Goal: Task Accomplishment & Management: Use online tool/utility

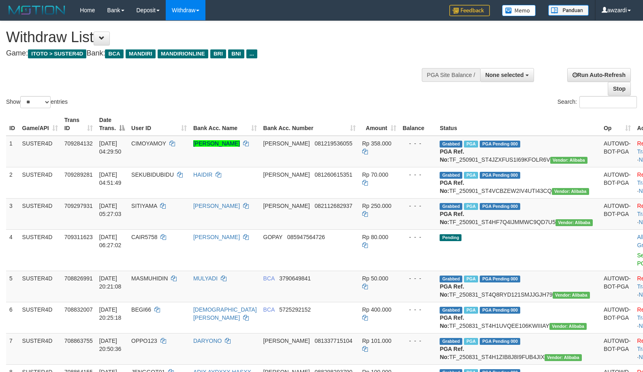
select select
select select "**"
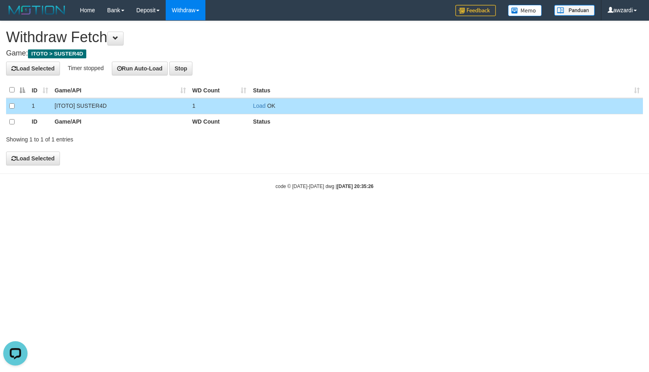
drag, startPoint x: 251, startPoint y: 103, endPoint x: 255, endPoint y: 104, distance: 4.4
click at [251, 103] on td "Load OK" at bounding box center [446, 106] width 393 height 16
click at [255, 104] on link "Load" at bounding box center [259, 106] width 13 height 6
click at [264, 105] on link "Load" at bounding box center [259, 106] width 13 height 6
click at [257, 106] on link "Load" at bounding box center [259, 106] width 13 height 6
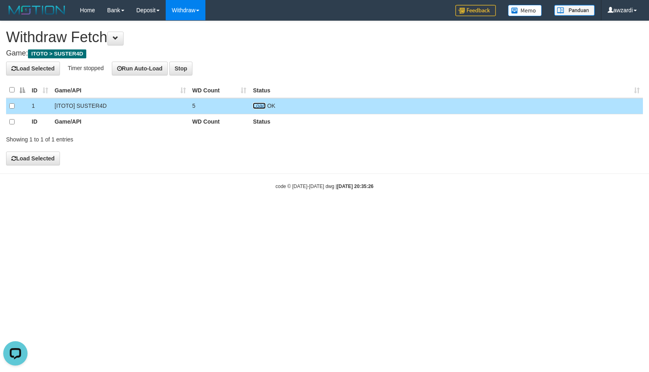
click at [258, 106] on link "Load" at bounding box center [259, 106] width 13 height 6
click at [261, 107] on link "Load" at bounding box center [259, 106] width 13 height 6
click at [263, 105] on link "Load" at bounding box center [259, 106] width 13 height 6
click at [259, 105] on span "Loading.." at bounding box center [265, 106] width 24 height 6
click at [259, 105] on link "Load" at bounding box center [259, 106] width 13 height 6
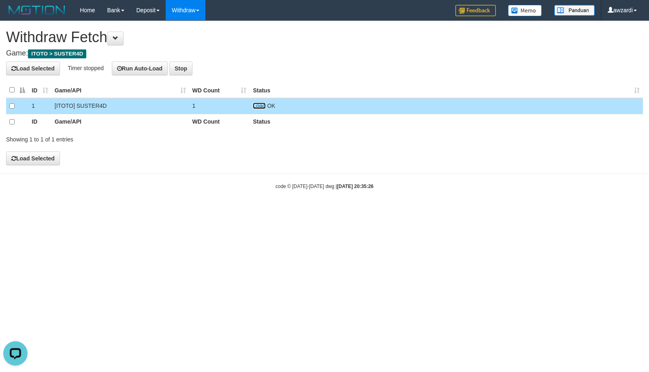
click at [255, 106] on link "Load" at bounding box center [259, 106] width 13 height 6
click at [260, 104] on link "Load" at bounding box center [259, 106] width 13 height 6
click at [257, 105] on link "Load" at bounding box center [259, 106] width 13 height 6
click at [260, 102] on td "Load OK" at bounding box center [446, 106] width 393 height 16
click at [259, 103] on link "Load" at bounding box center [259, 106] width 13 height 6
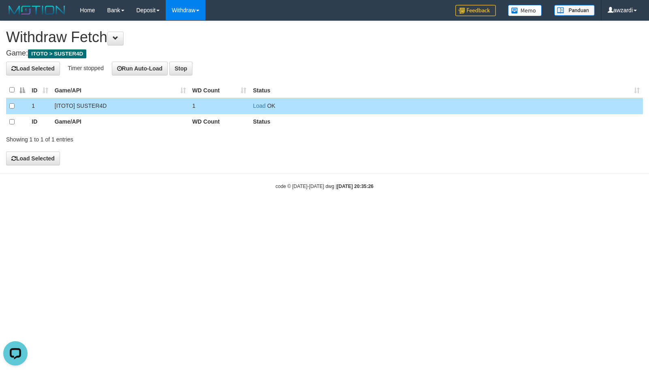
click at [267, 104] on span "OK" at bounding box center [271, 106] width 8 height 6
click at [260, 105] on link "Load" at bounding box center [259, 106] width 13 height 6
click at [260, 106] on link "Load" at bounding box center [259, 106] width 13 height 6
click at [259, 107] on link "Load" at bounding box center [259, 106] width 13 height 6
click at [261, 104] on link "Load" at bounding box center [259, 106] width 13 height 6
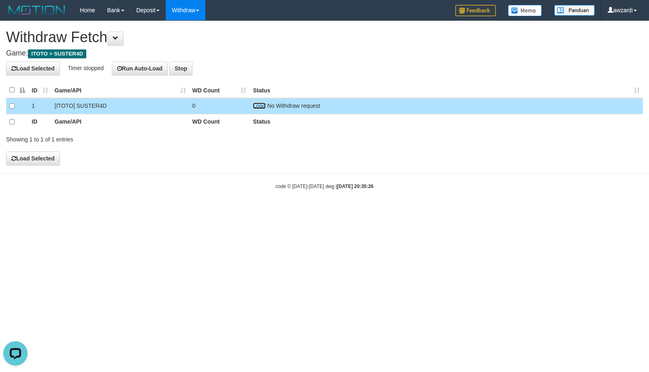
click at [261, 104] on link "Load" at bounding box center [259, 106] width 13 height 6
click at [261, 106] on link "Load" at bounding box center [259, 106] width 13 height 6
click at [261, 105] on link "Load" at bounding box center [259, 106] width 13 height 6
click at [256, 107] on link "Load" at bounding box center [259, 106] width 13 height 6
click at [259, 109] on td "Load OK" at bounding box center [446, 106] width 393 height 16
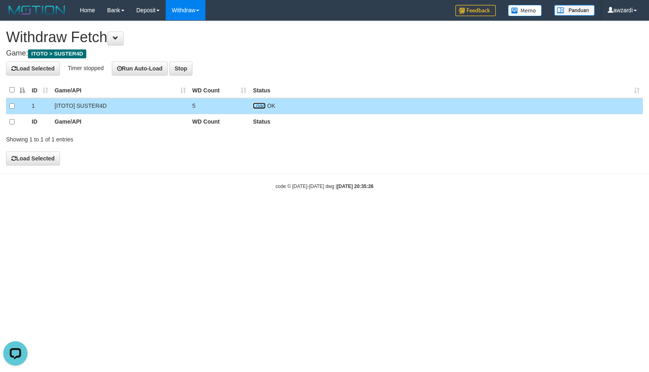
click at [258, 108] on link "Load" at bounding box center [259, 106] width 13 height 6
click at [259, 106] on link "Load" at bounding box center [259, 106] width 13 height 6
click at [258, 107] on link "Load" at bounding box center [259, 106] width 13 height 6
click at [257, 107] on link "Load" at bounding box center [259, 106] width 13 height 6
click at [259, 105] on link "Load" at bounding box center [259, 106] width 13 height 6
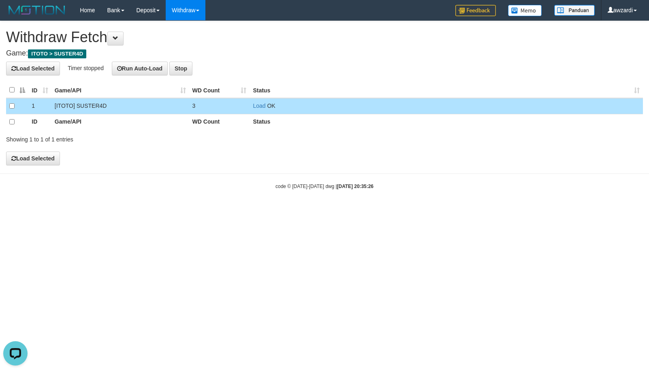
click at [252, 100] on td "Load OK" at bounding box center [446, 106] width 393 height 16
click at [257, 106] on link "Load" at bounding box center [259, 106] width 13 height 6
click at [261, 104] on link "Load" at bounding box center [259, 106] width 13 height 6
click at [259, 106] on link "Load" at bounding box center [259, 106] width 13 height 6
click at [261, 105] on link "Load" at bounding box center [259, 106] width 13 height 6
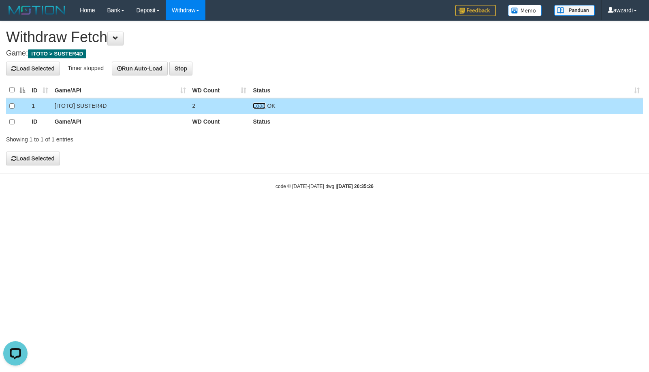
click at [263, 104] on link "Load" at bounding box center [259, 106] width 13 height 6
click at [259, 105] on link "Load" at bounding box center [259, 106] width 13 height 6
click at [258, 105] on link "Load" at bounding box center [259, 106] width 13 height 6
click at [260, 107] on link "Load" at bounding box center [259, 106] width 13 height 6
click at [255, 105] on link "Load" at bounding box center [259, 106] width 13 height 6
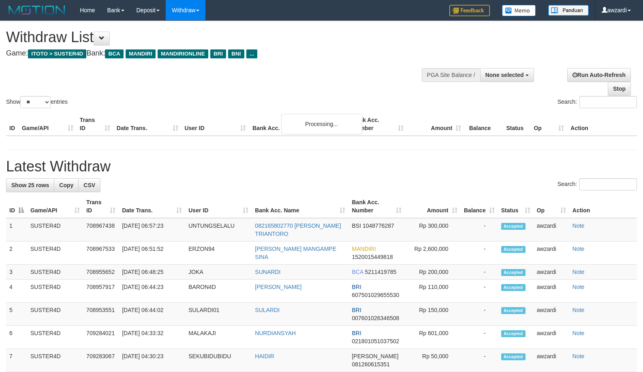
select select
select select "**"
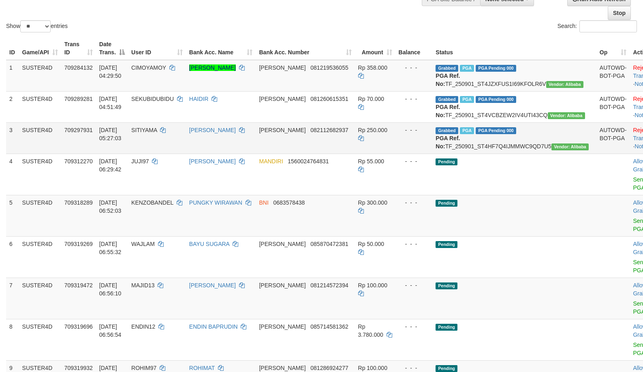
scroll to position [184, 0]
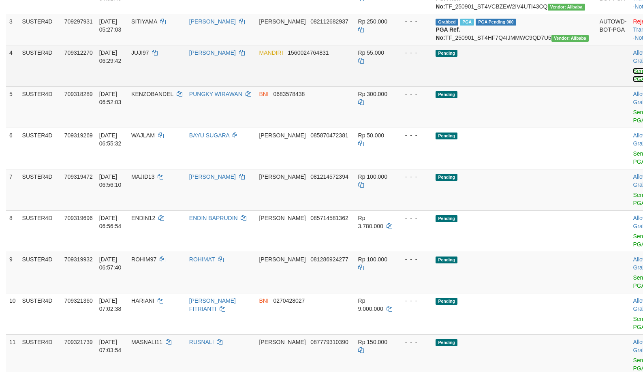
click at [633, 82] on link "Send PGA" at bounding box center [639, 75] width 13 height 15
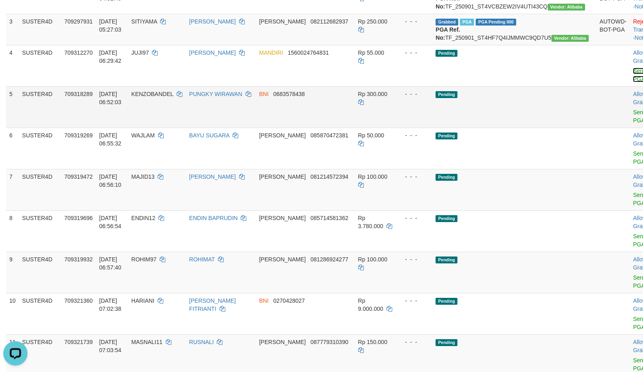
scroll to position [0, 0]
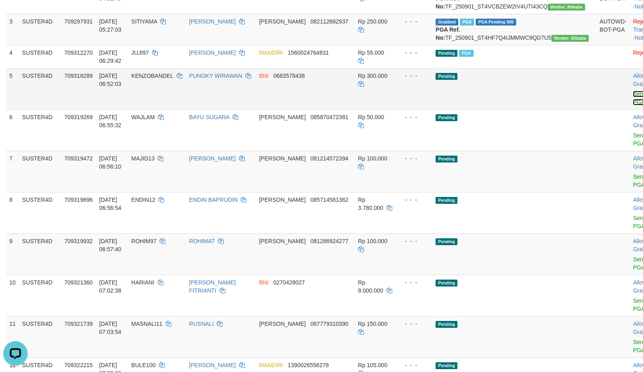
click at [633, 105] on link "Send PGA" at bounding box center [639, 98] width 13 height 15
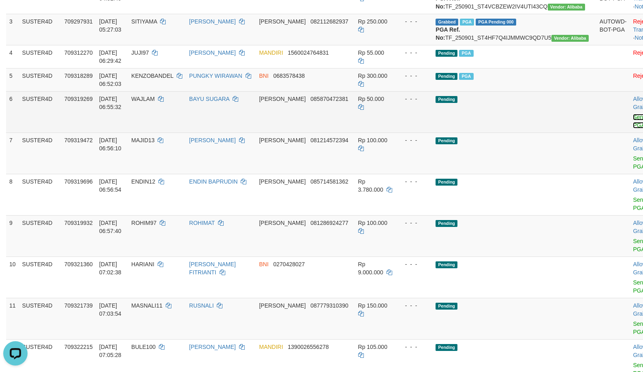
click at [633, 128] on link "Send PGA" at bounding box center [639, 121] width 13 height 15
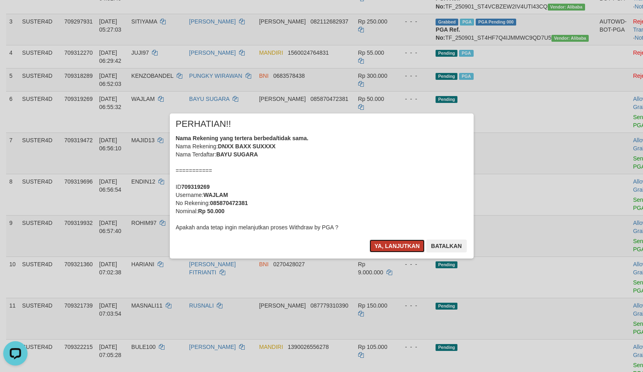
click at [414, 246] on button "Ya, lanjutkan" at bounding box center [397, 245] width 55 height 13
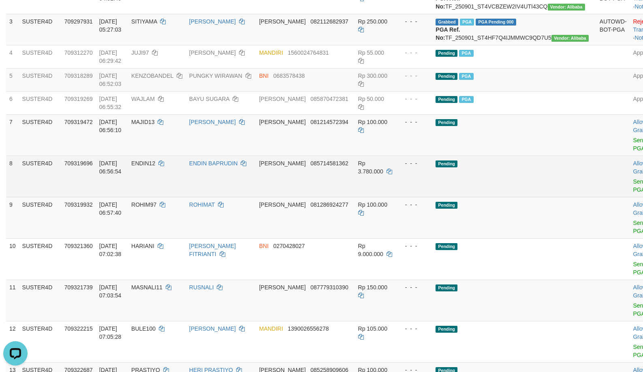
click at [517, 195] on td "Pending" at bounding box center [514, 176] width 164 height 41
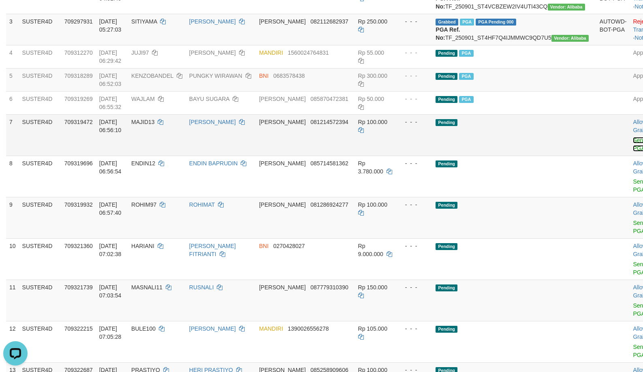
click at [633, 152] on link "Send PGA" at bounding box center [639, 144] width 13 height 15
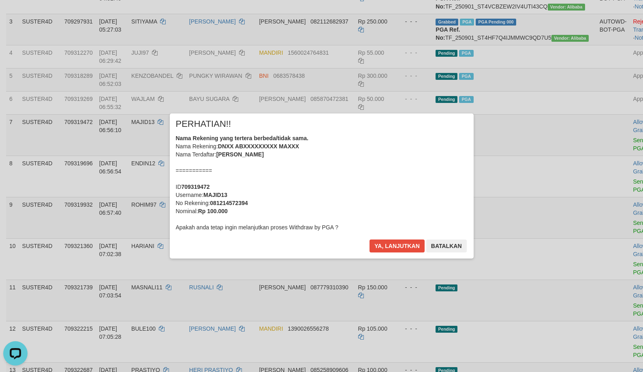
click at [334, 159] on div "Nama Rekening yang tertera berbeda/tidak sama. Nama Rekening: DNXX ABXXXXXXXXX …" at bounding box center [322, 182] width 292 height 97
click at [379, 249] on button "Ya, lanjutkan" at bounding box center [397, 245] width 55 height 13
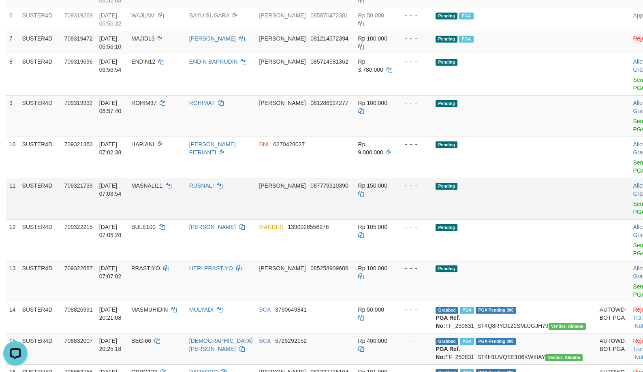
scroll to position [306, 0]
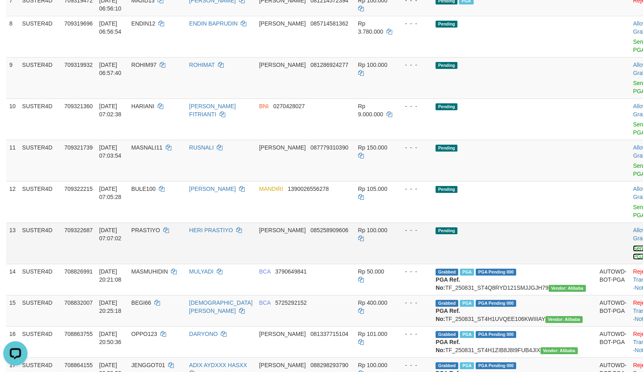
click at [633, 260] on link "Send PGA" at bounding box center [639, 252] width 13 height 15
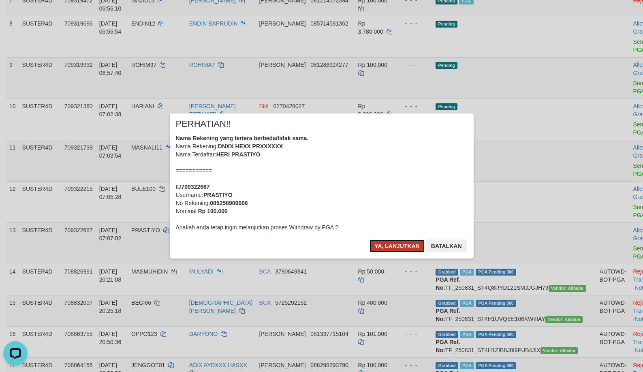
click at [386, 247] on button "Ya, lanjutkan" at bounding box center [397, 245] width 55 height 13
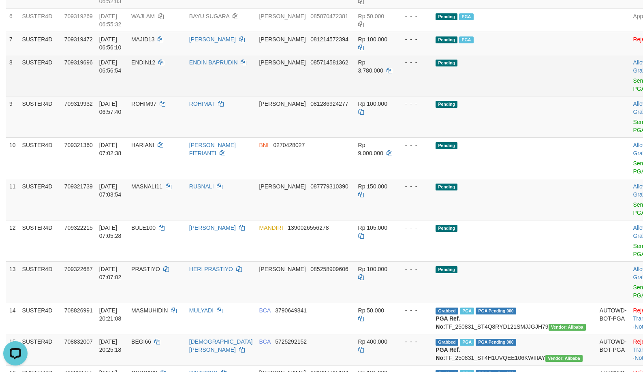
scroll to position [265, 0]
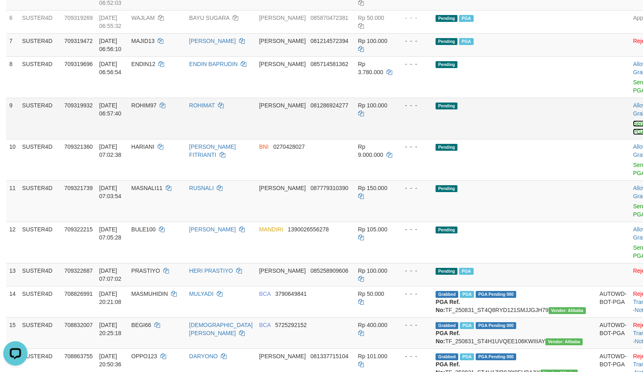
click at [633, 135] on link "Send PGA" at bounding box center [639, 127] width 13 height 15
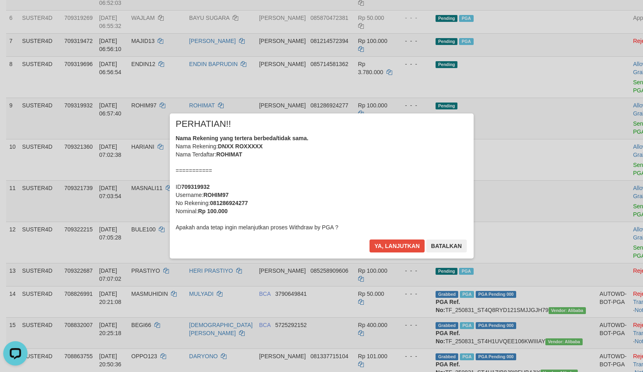
drag, startPoint x: 356, startPoint y: 193, endPoint x: 361, endPoint y: 198, distance: 7.2
click at [356, 192] on div "Nama Rekening yang tertera berbeda/tidak sama. Nama Rekening: DNXX ROXXXXX Nama…" at bounding box center [322, 182] width 292 height 97
click at [375, 242] on button "Ya, lanjutkan" at bounding box center [397, 245] width 55 height 13
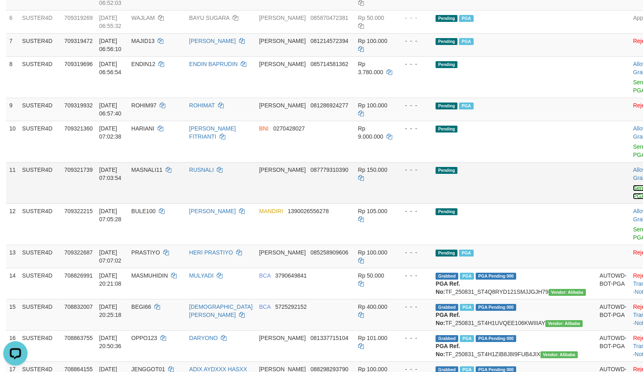
click at [633, 199] on link "Send PGA" at bounding box center [639, 192] width 13 height 15
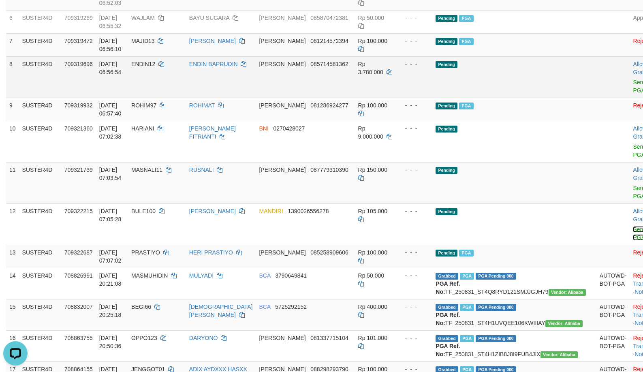
drag, startPoint x: 595, startPoint y: 259, endPoint x: 350, endPoint y: 92, distance: 297.2
click at [633, 241] on link "Send PGA" at bounding box center [639, 233] width 13 height 15
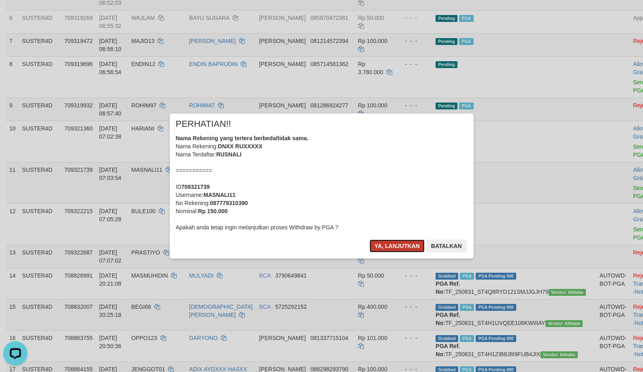
click at [394, 250] on button "Ya, lanjutkan" at bounding box center [397, 245] width 55 height 13
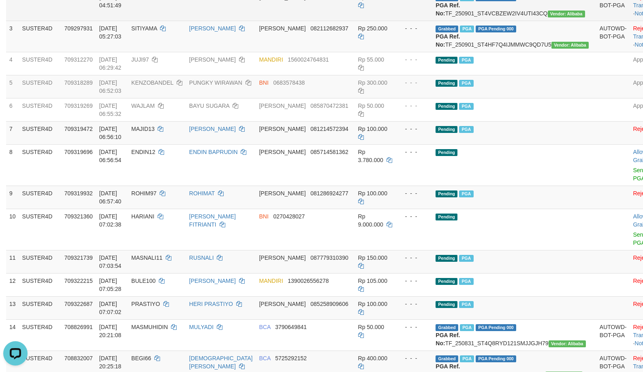
scroll to position [184, 0]
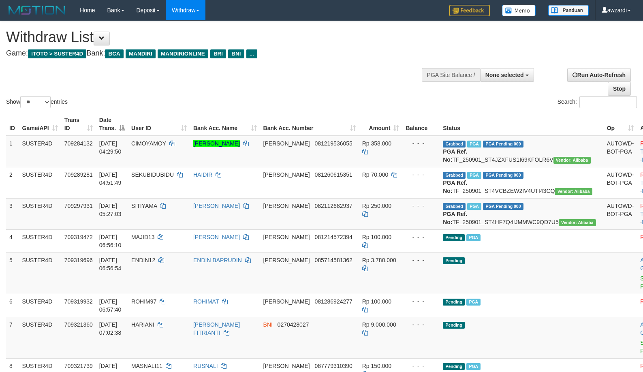
select select
select select "**"
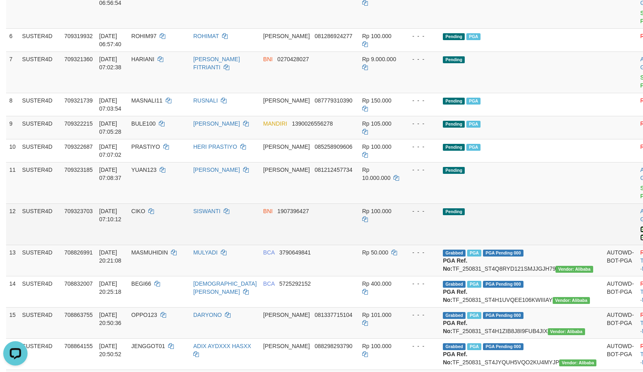
click at [640, 241] on link "Send PGA" at bounding box center [646, 233] width 13 height 15
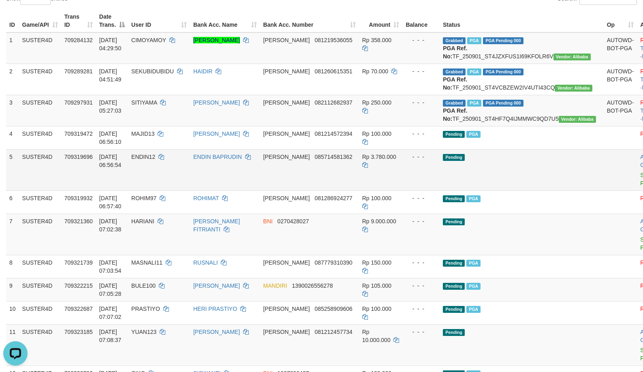
scroll to position [144, 0]
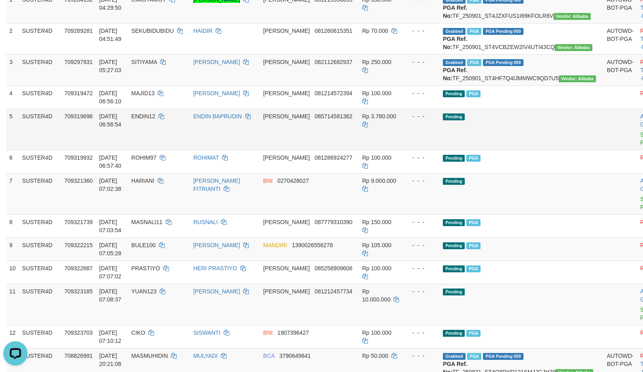
click at [155, 120] on span "ENDIN12" at bounding box center [143, 116] width 24 height 6
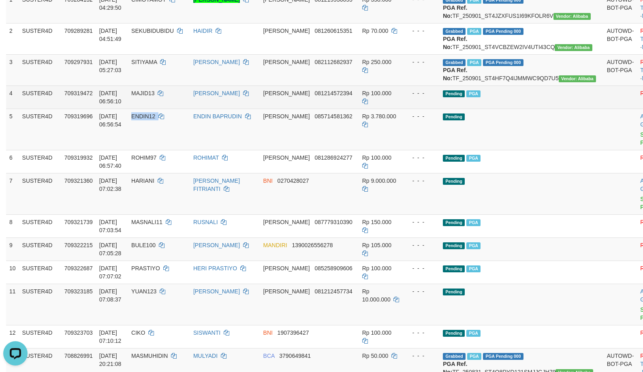
drag, startPoint x: 161, startPoint y: 142, endPoint x: 12, endPoint y: 120, distance: 151.1
click at [155, 120] on span "ENDIN12" at bounding box center [143, 116] width 24 height 6
copy span "ENDIN12"
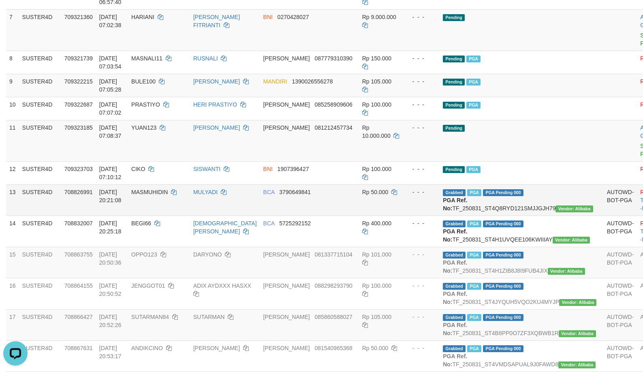
scroll to position [306, 0]
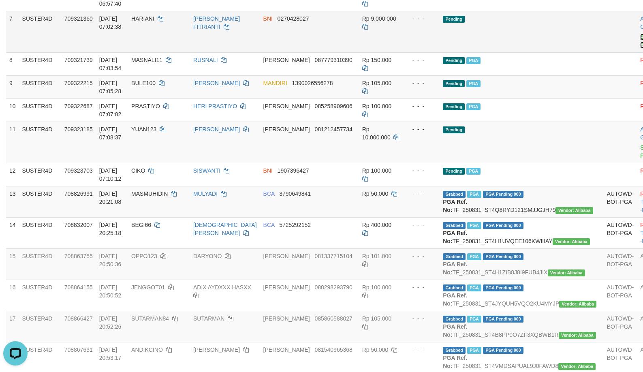
click at [640, 48] on link "Send PGA" at bounding box center [646, 41] width 13 height 15
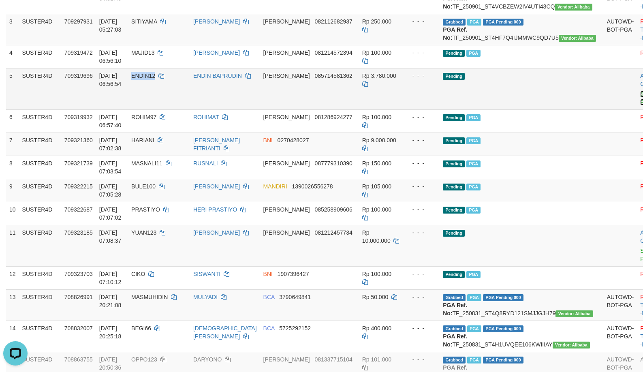
click at [640, 105] on link "Send PGA" at bounding box center [646, 98] width 13 height 15
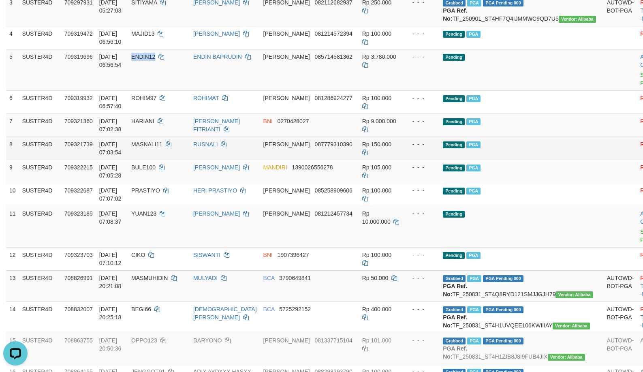
scroll to position [265, 0]
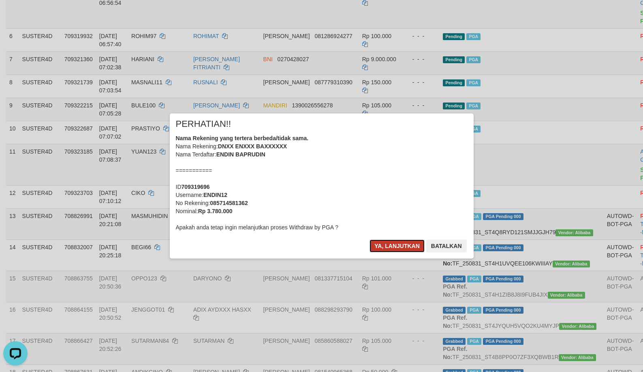
click at [404, 246] on button "Ya, lanjutkan" at bounding box center [397, 245] width 55 height 13
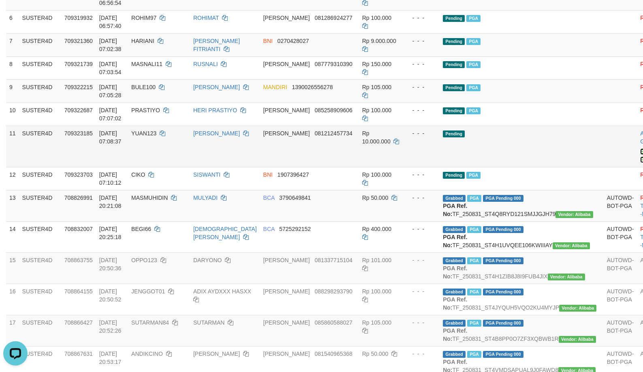
click at [640, 163] on link "Send PGA" at bounding box center [646, 155] width 13 height 15
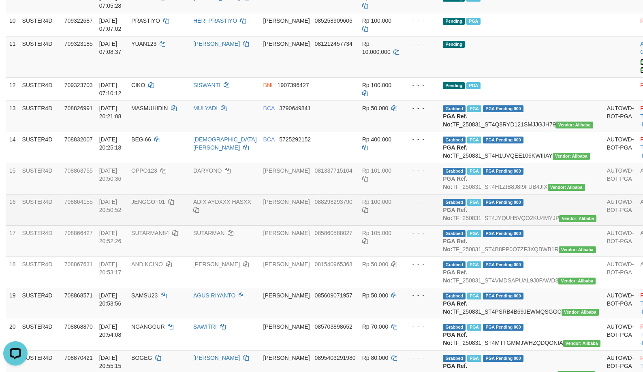
scroll to position [428, 0]
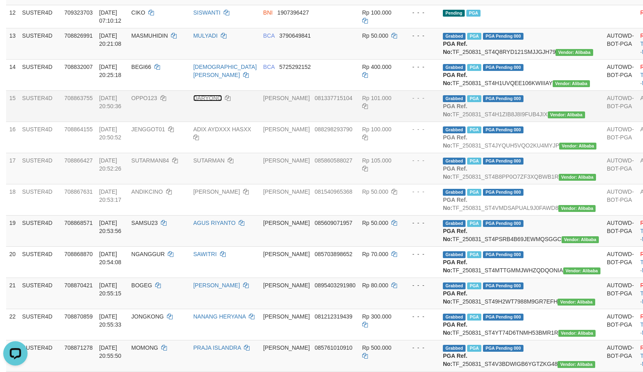
copy span "ENDIN12"
click at [221, 135] on body "Toggle navigation Home Bank Account List Load By Website Group [ITOTO] SUSTER4D…" at bounding box center [321, 341] width 643 height 1539
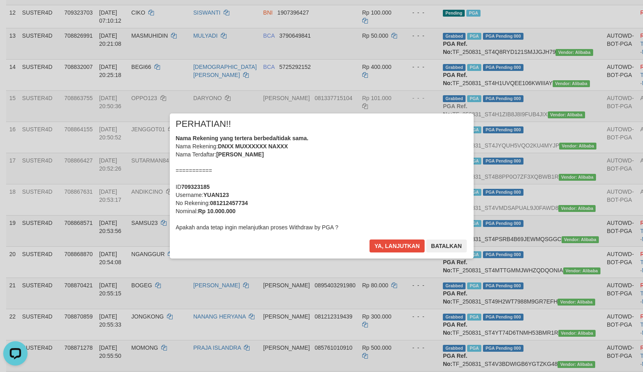
click at [221, 135] on div "Nama Rekening yang tertera berbeda/tidak sama. Nama Rekening: DNXX MUXXXXXX NAX…" at bounding box center [322, 182] width 292 height 97
click at [443, 245] on button "Batalkan" at bounding box center [446, 245] width 41 height 13
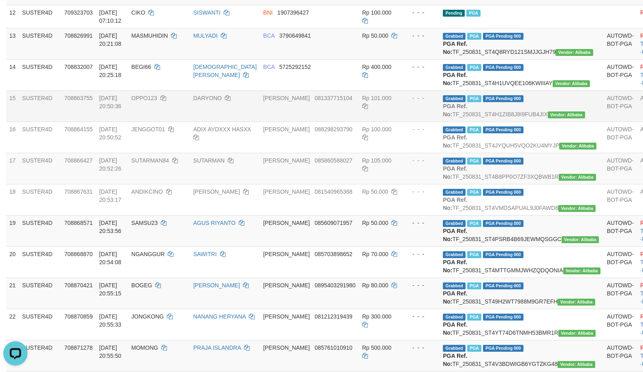
click at [157, 101] on span "OPPO123" at bounding box center [144, 98] width 26 height 6
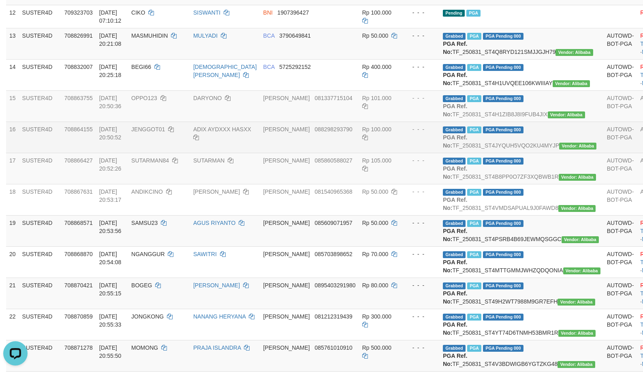
scroll to position [225, 0]
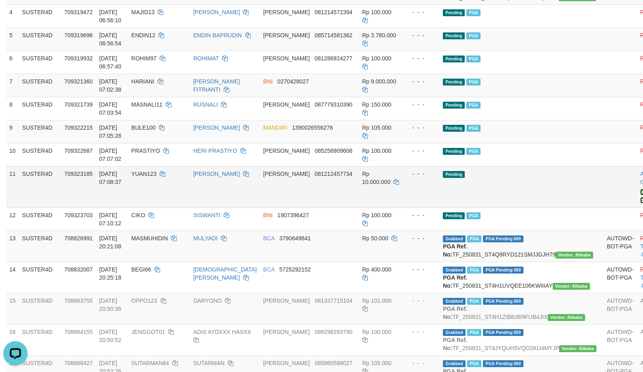
click at [640, 203] on link "Send PGA" at bounding box center [646, 196] width 13 height 15
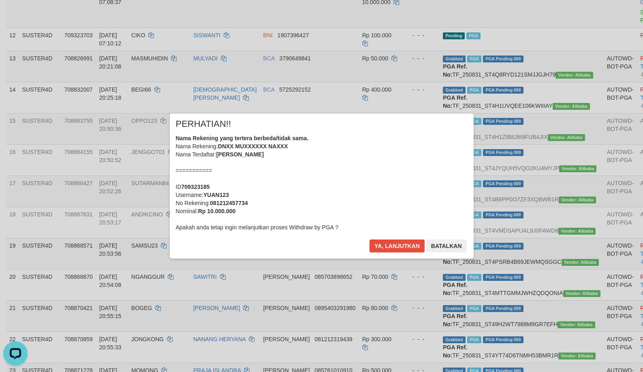
scroll to position [428, 0]
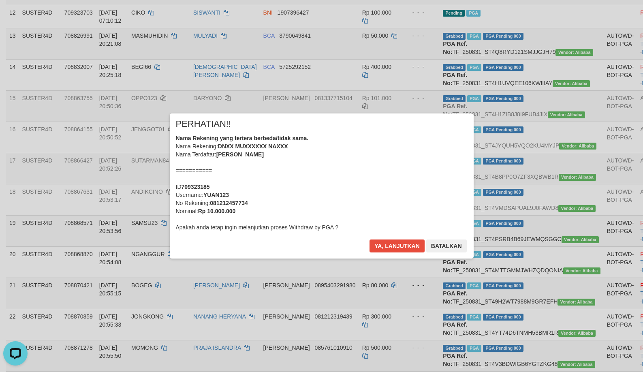
click at [383, 253] on div "Ya, lanjutkan Batalkan" at bounding box center [418, 248] width 98 height 19
click at [388, 248] on button "Ya, lanjutkan" at bounding box center [397, 245] width 55 height 13
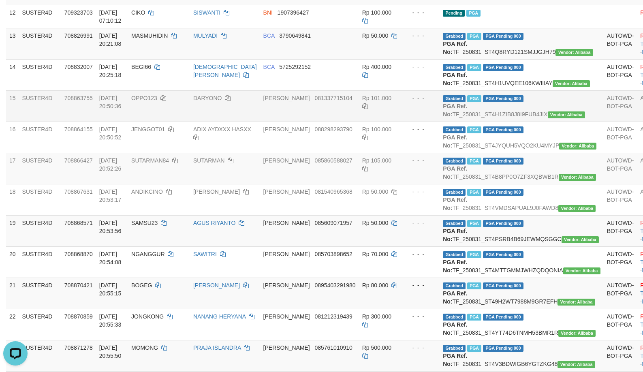
click at [166, 122] on td "OPPO123" at bounding box center [159, 105] width 62 height 31
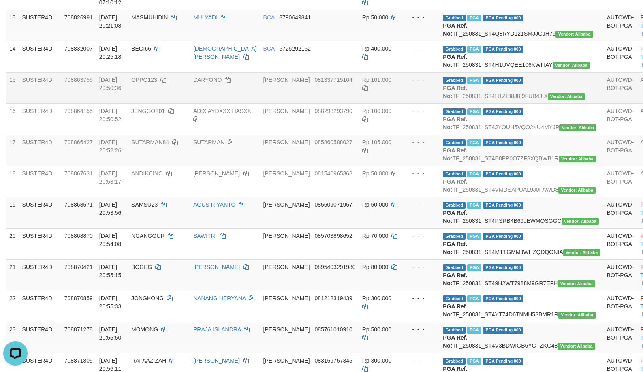
click at [157, 83] on span "OPPO123" at bounding box center [144, 80] width 26 height 6
copy td "OPPO123"
click at [157, 83] on span "OPPO123" at bounding box center [144, 80] width 26 height 6
copy span "OPPO123"
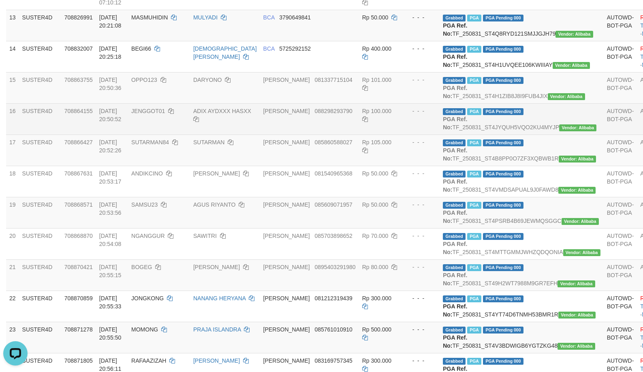
click at [412, 135] on td "- - -" at bounding box center [420, 118] width 37 height 31
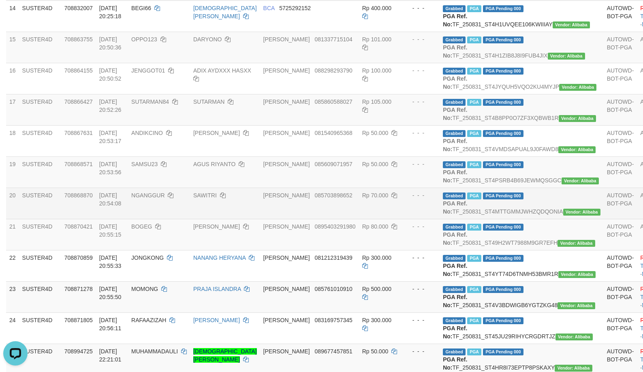
scroll to position [509, 0]
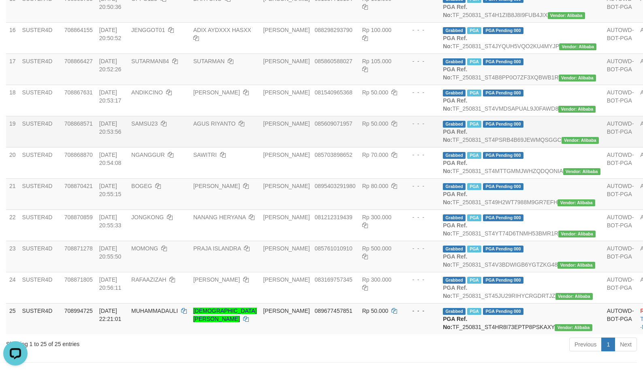
click at [373, 147] on td "Rp 50.000" at bounding box center [381, 131] width 44 height 31
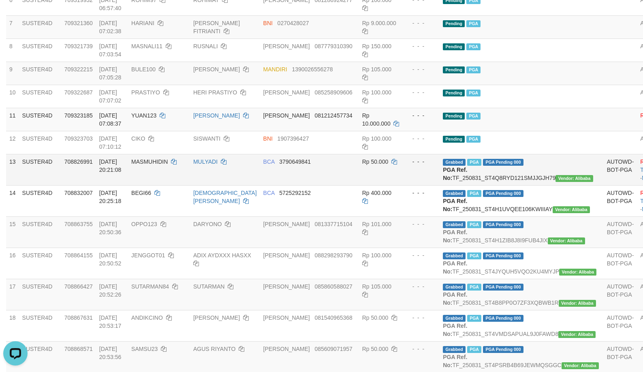
click at [443, 185] on td "Grabbed PGA PGA Pending 000 {"status":"000","data":{"unique_id":"695-708826991-…" at bounding box center [522, 169] width 164 height 31
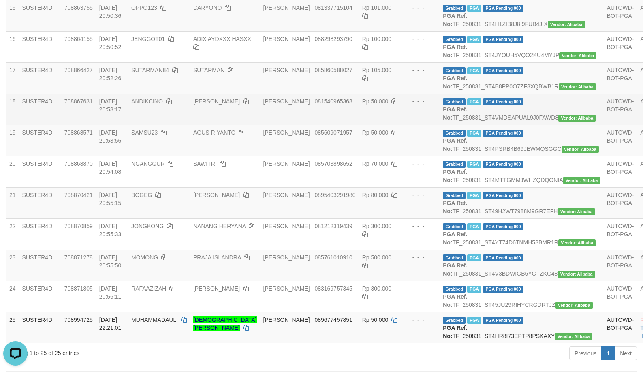
scroll to position [445, 0]
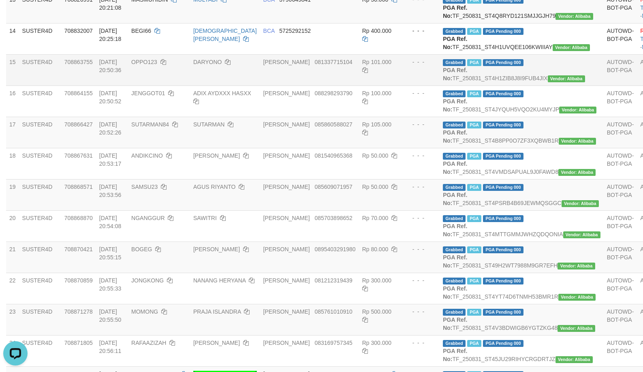
click at [157, 65] on span "OPPO123" at bounding box center [144, 62] width 26 height 6
copy td "OPPO123"
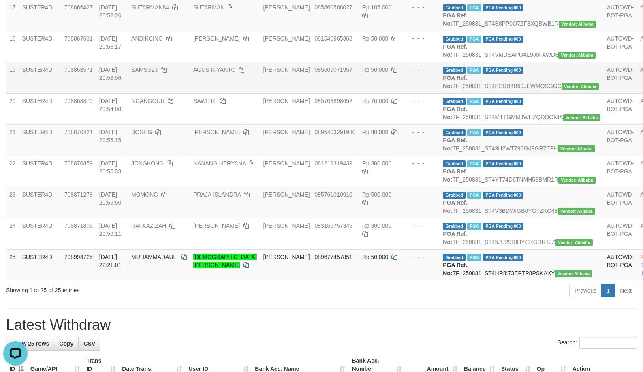
scroll to position [567, 0]
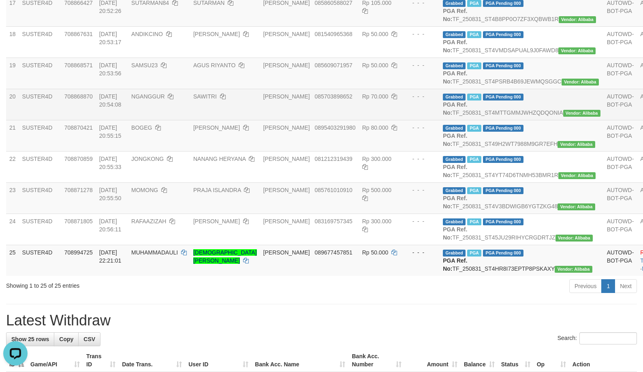
click at [518, 120] on td "Grabbed PGA PGA Pending 000 {"status":"000","data":{"unique_id":"695-708868870-…" at bounding box center [522, 104] width 164 height 31
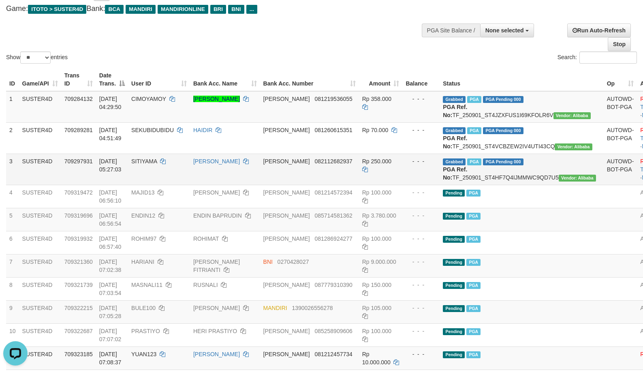
scroll to position [40, 0]
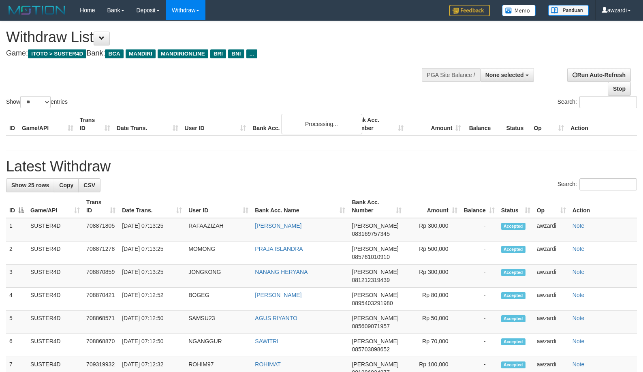
select select
select select "**"
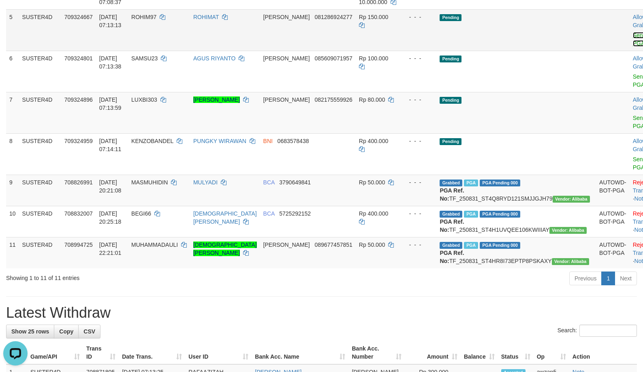
click at [633, 47] on link "Send PGA" at bounding box center [639, 39] width 13 height 15
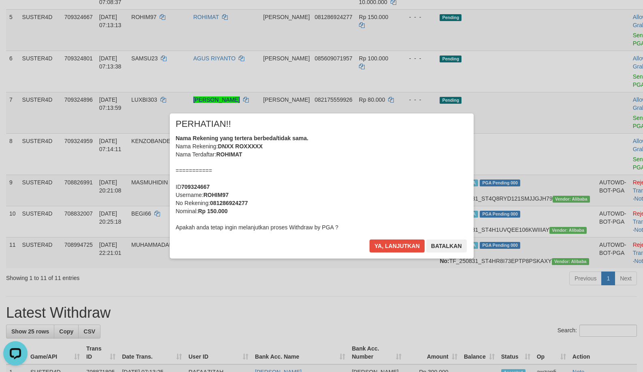
click at [593, 190] on div "× PERHATIAN!! Nama Rekening yang tertera berbeda/tidak sama. Nama Rekening: DNX…" at bounding box center [321, 185] width 643 height 177
click at [397, 244] on button "Ya, lanjutkan" at bounding box center [397, 245] width 55 height 13
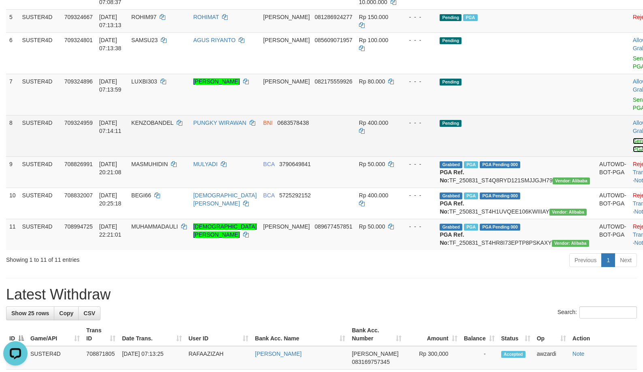
click at [633, 152] on link "Send PGA" at bounding box center [639, 145] width 13 height 15
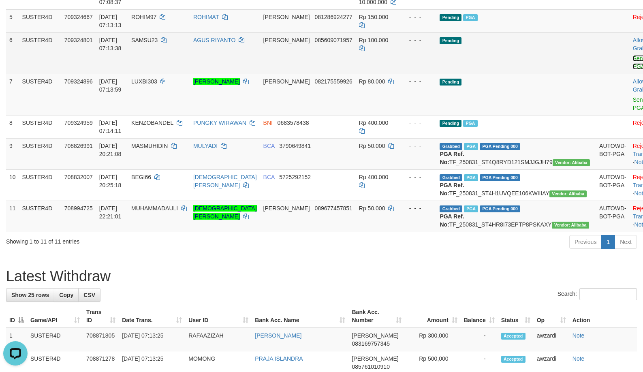
click at [633, 70] on link "Send PGA" at bounding box center [639, 62] width 13 height 15
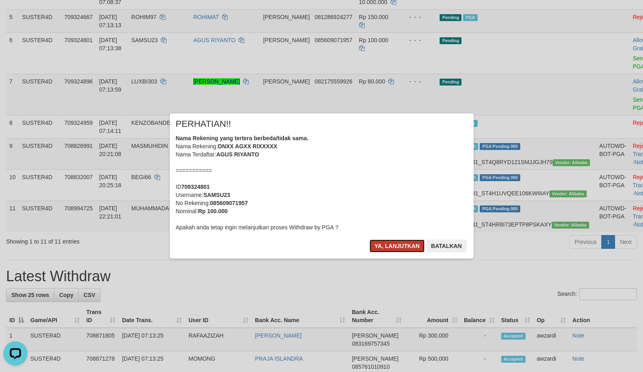
click at [389, 244] on button "Ya, lanjutkan" at bounding box center [397, 245] width 55 height 13
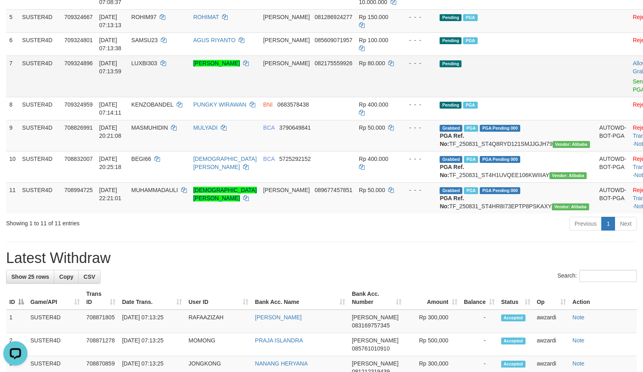
click at [630, 97] on td "Allow Grab · Reject Send PGA · Note" at bounding box center [650, 76] width 40 height 41
click at [633, 93] on link "Send PGA" at bounding box center [639, 85] width 13 height 15
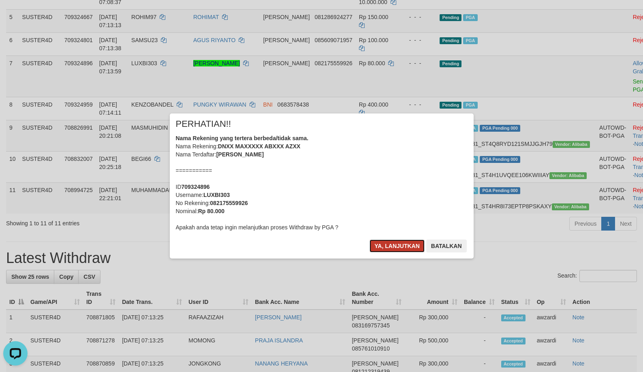
click at [393, 247] on button "Ya, lanjutkan" at bounding box center [397, 245] width 55 height 13
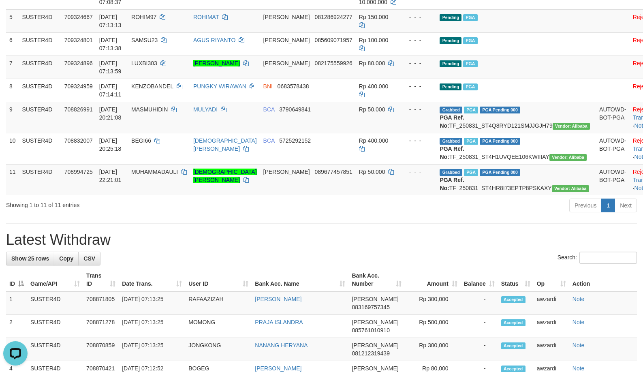
click at [429, 267] on div "**********" at bounding box center [321, 334] width 643 height 1113
click at [499, 215] on div "Previous 1 Next" at bounding box center [455, 206] width 363 height 17
click at [178, 175] on span "MUHAMMADAULI" at bounding box center [154, 172] width 47 height 6
drag, startPoint x: 186, startPoint y: 211, endPoint x: 475, endPoint y: 248, distance: 291.7
click at [178, 175] on span "MUHAMMADAULI" at bounding box center [154, 172] width 47 height 6
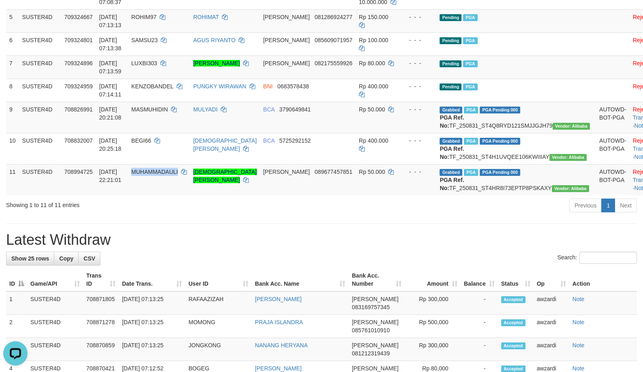
copy span "MUHAMMADAULI"
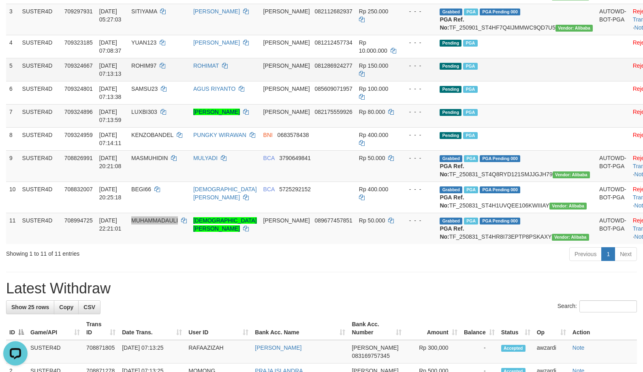
scroll to position [203, 0]
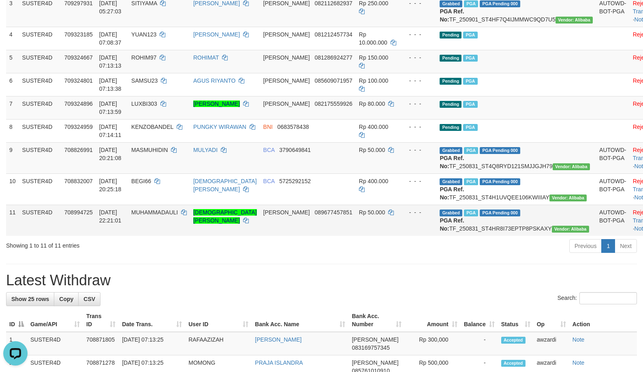
click at [374, 216] on span "Rp 50.000" at bounding box center [372, 212] width 26 height 6
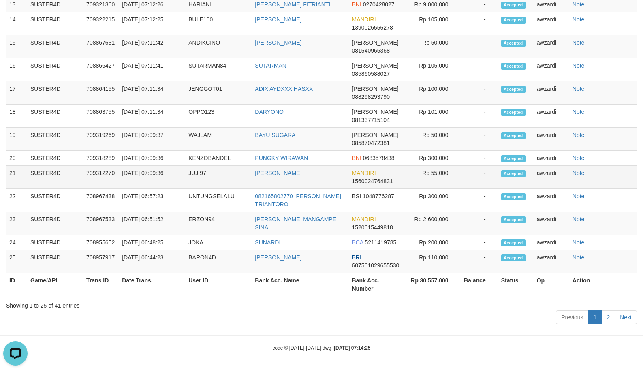
click at [436, 172] on td "Rp 55,000" at bounding box center [433, 177] width 56 height 23
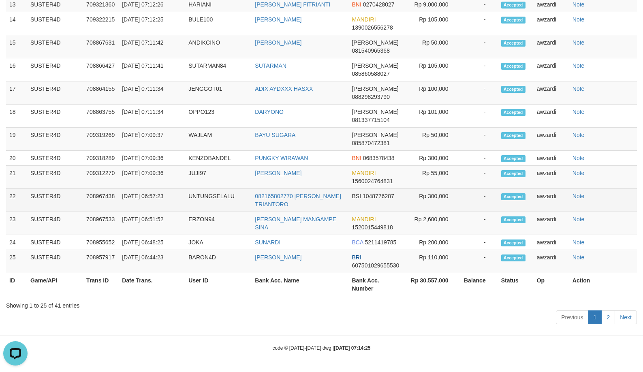
click at [357, 193] on span "BSI" at bounding box center [356, 196] width 9 height 6
click at [442, 203] on td "Rp 300,000" at bounding box center [433, 200] width 56 height 23
click at [447, 201] on td "Rp 300,000" at bounding box center [433, 200] width 56 height 23
click at [493, 197] on td "-" at bounding box center [479, 200] width 37 height 23
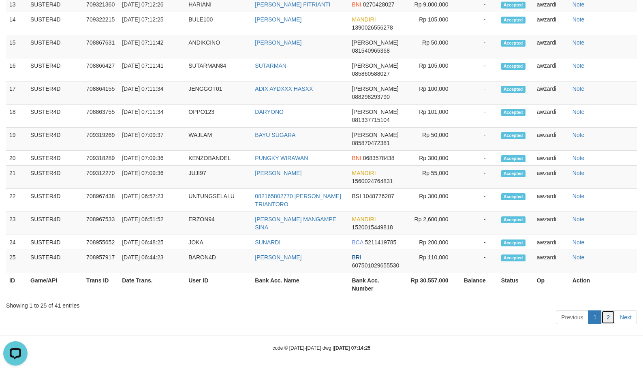
click at [605, 315] on link "2" at bounding box center [608, 317] width 14 height 14
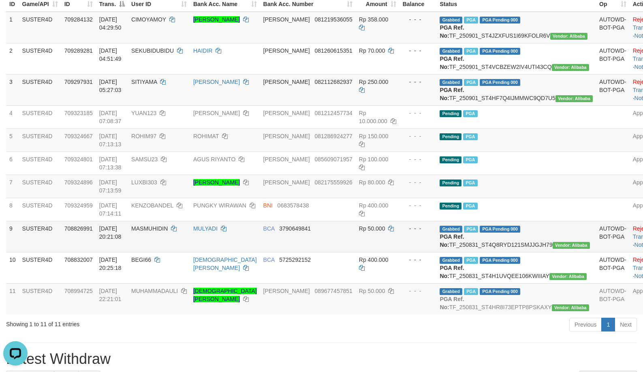
scroll to position [122, 0]
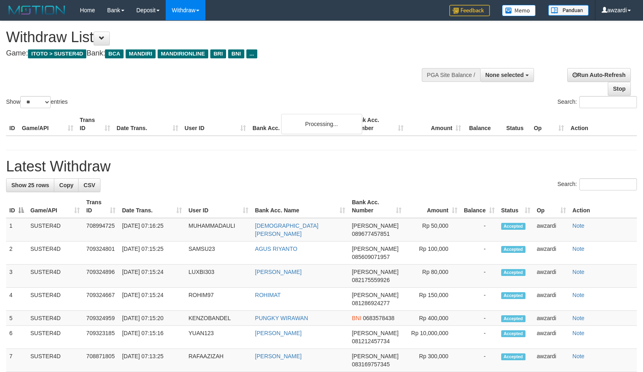
select select
select select "**"
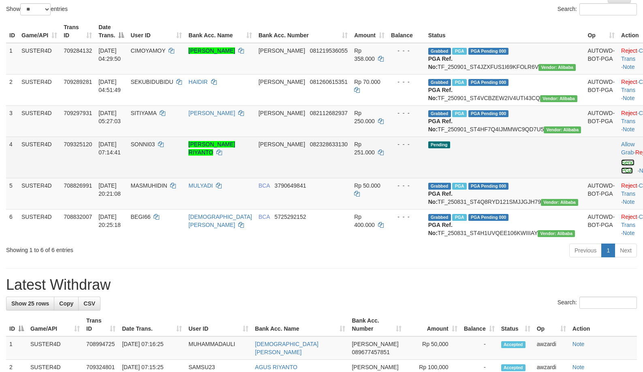
click at [621, 174] on link "Send PGA" at bounding box center [627, 166] width 13 height 15
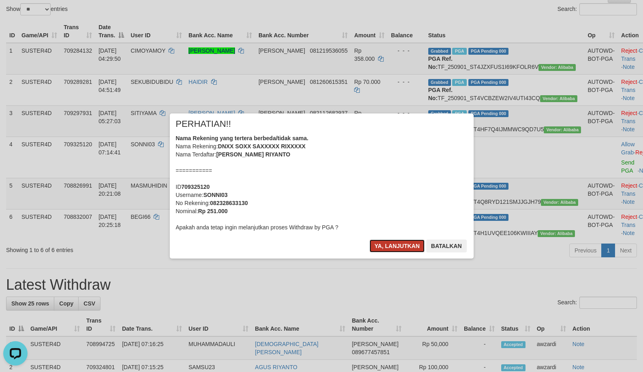
click at [381, 248] on button "Ya, lanjutkan" at bounding box center [397, 245] width 55 height 13
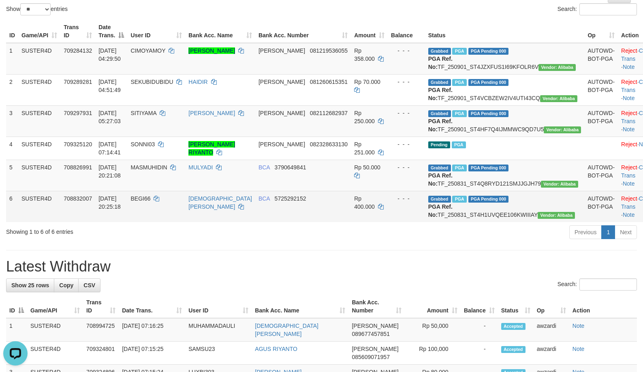
click at [434, 222] on td "Grabbed PGA PGA Pending 000 {"status":"000","data":{"unique_id":"695-708832007-…" at bounding box center [505, 206] width 160 height 31
click at [452, 222] on td "Grabbed PGA PGA Pending 000 {"status":"000","data":{"unique_id":"695-708832007-…" at bounding box center [505, 206] width 160 height 31
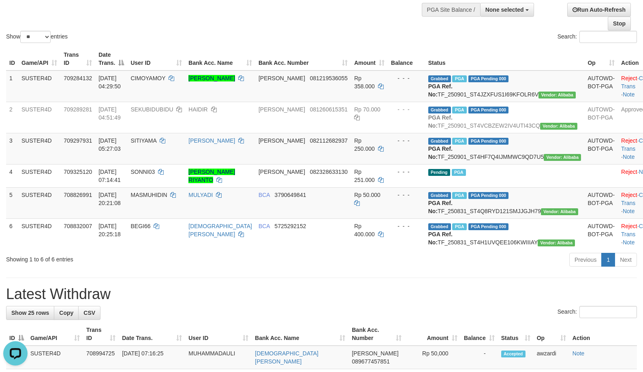
scroll to position [52, 0]
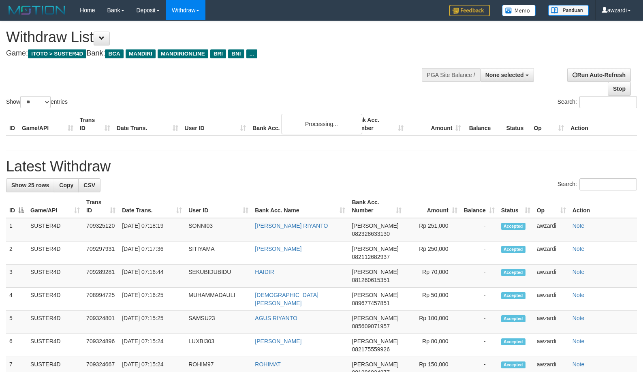
select select
select select "**"
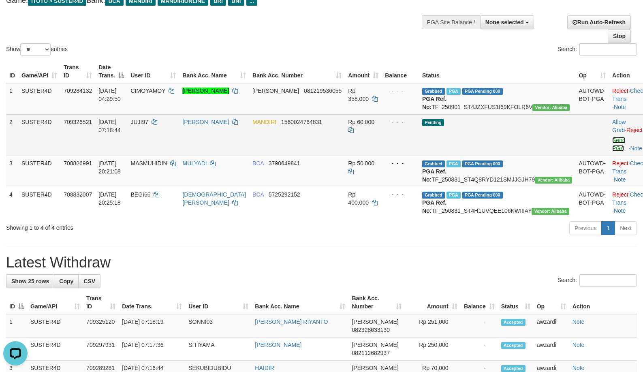
click at [612, 152] on link "Send PGA" at bounding box center [618, 144] width 13 height 15
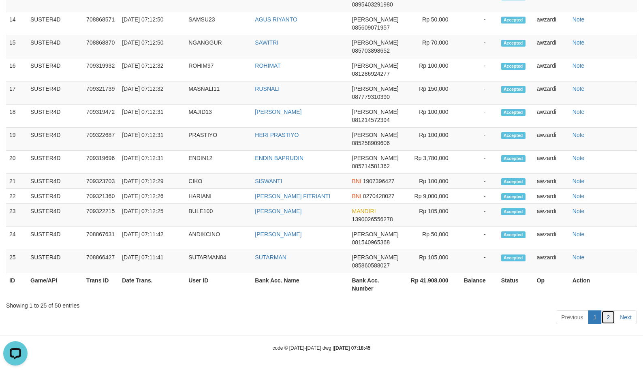
drag, startPoint x: 608, startPoint y: 322, endPoint x: 587, endPoint y: 279, distance: 47.8
click at [608, 323] on link "2" at bounding box center [608, 317] width 14 height 14
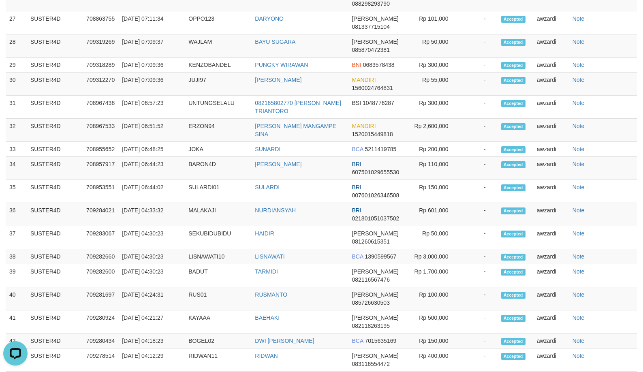
scroll to position [265, 0]
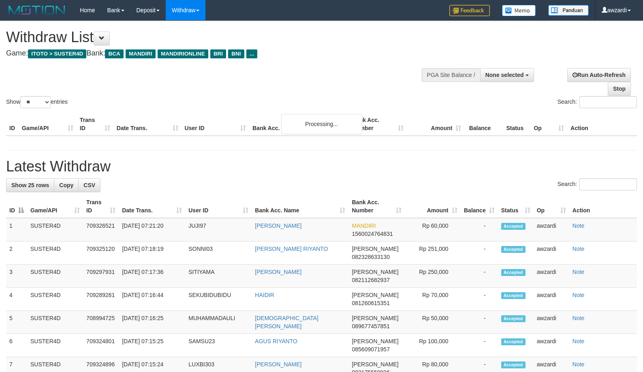
select select
select select "**"
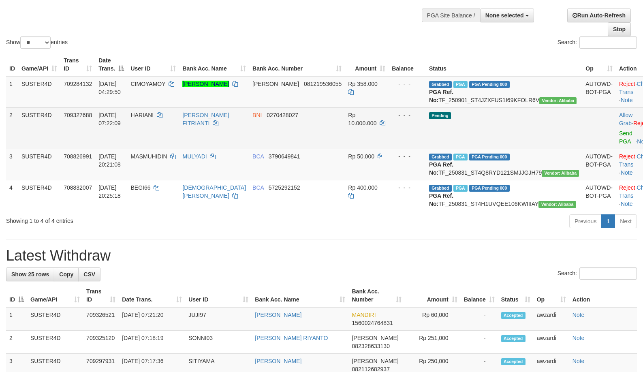
scroll to position [47, 0]
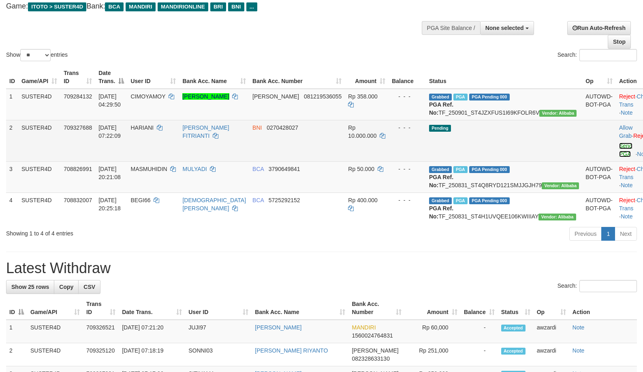
click at [619, 154] on link "Send PGA" at bounding box center [625, 150] width 13 height 15
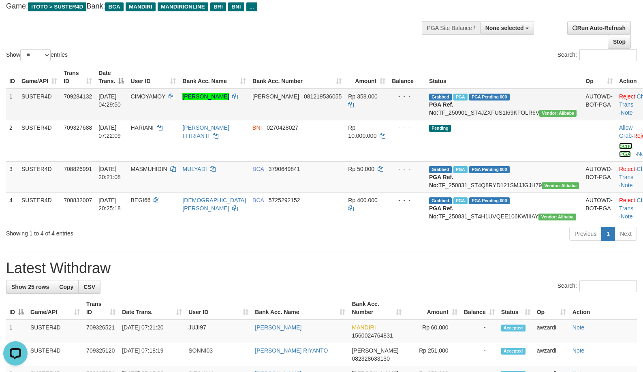
scroll to position [0, 0]
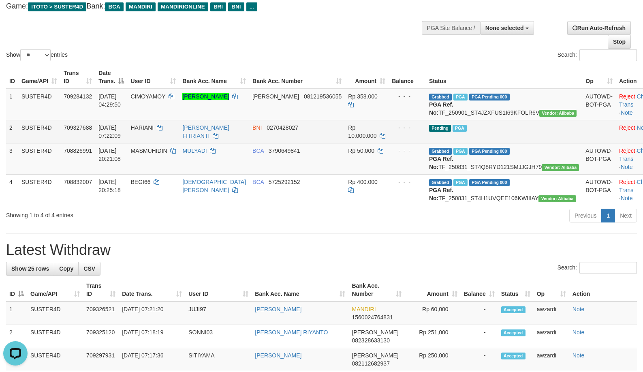
click at [154, 131] on span "HARIANI" at bounding box center [141, 127] width 23 height 6
copy td "HARIANI"
click at [154, 131] on span "HARIANI" at bounding box center [141, 127] width 23 height 6
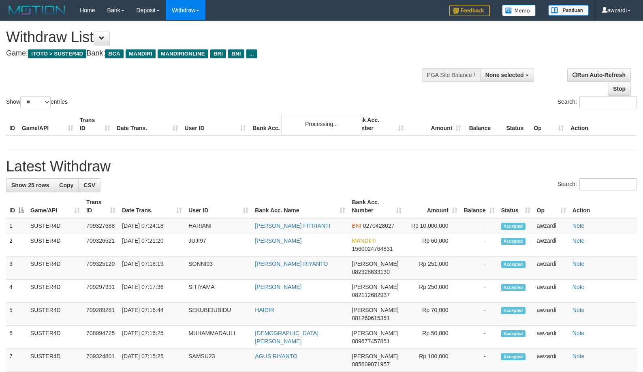
select select
select select "**"
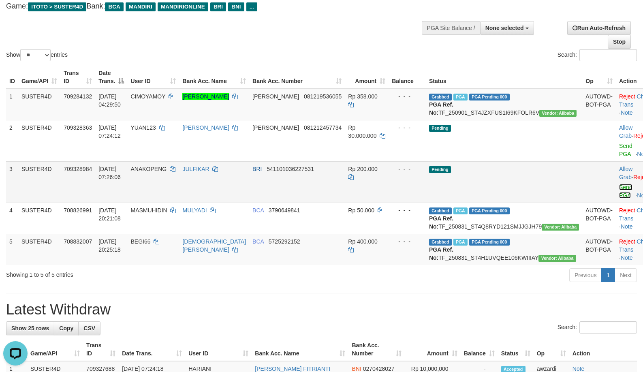
click at [619, 187] on link "Send PGA" at bounding box center [625, 191] width 13 height 15
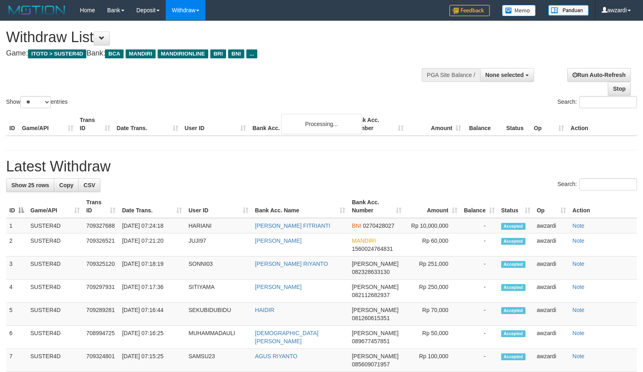
select select
select select "**"
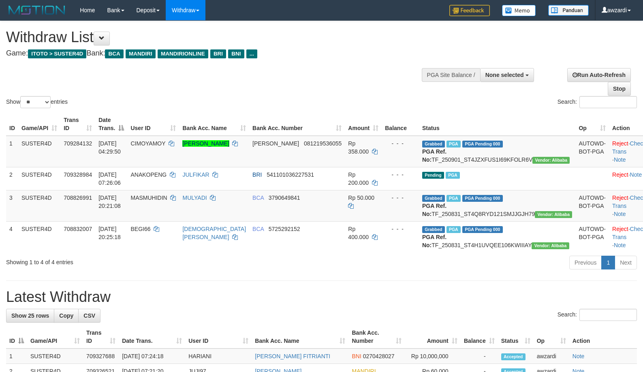
select select
select select "**"
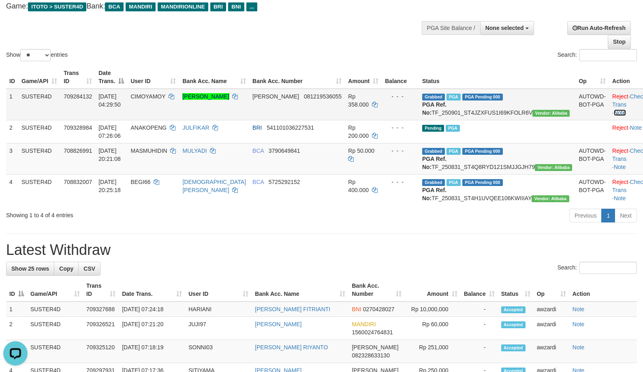
click at [614, 113] on link "Note" at bounding box center [620, 112] width 12 height 6
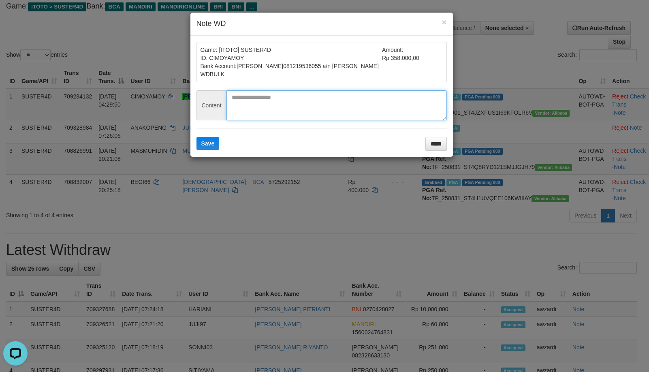
click at [310, 104] on textarea at bounding box center [337, 105] width 220 height 30
type textarea "**********"
click at [207, 143] on span "Save" at bounding box center [207, 143] width 13 height 6
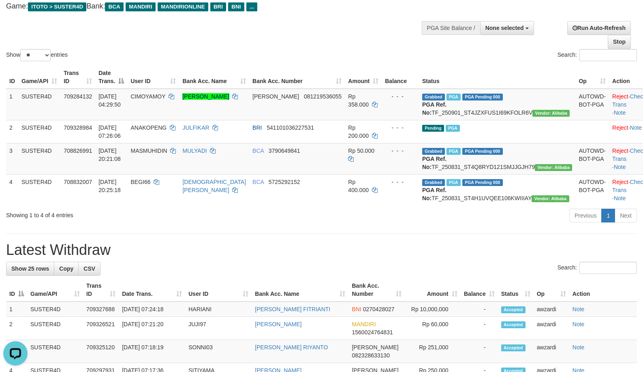
click at [333, 225] on div "Previous 1 Next" at bounding box center [455, 216] width 363 height 17
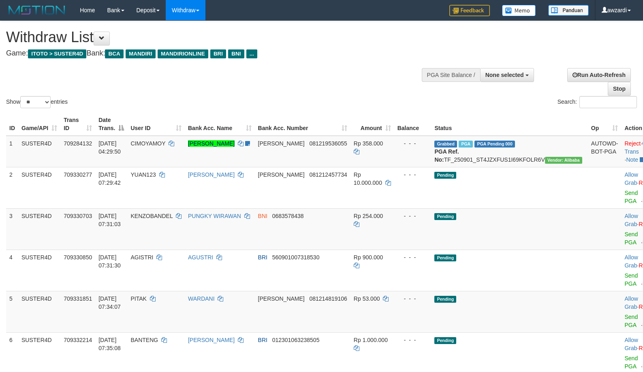
select select
select select "**"
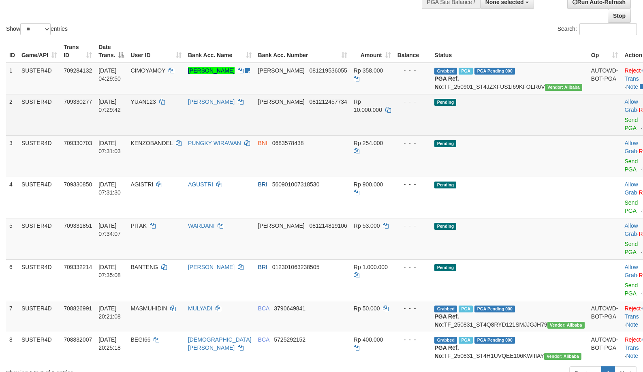
scroll to position [88, 0]
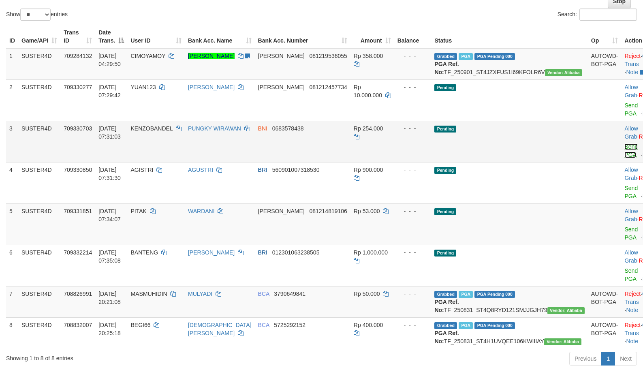
click at [624, 156] on link "Send PGA" at bounding box center [630, 150] width 13 height 15
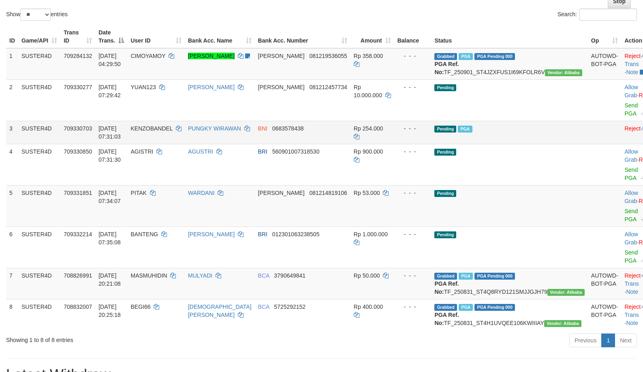
drag, startPoint x: 590, startPoint y: 204, endPoint x: 416, endPoint y: 141, distance: 185.5
click at [621, 204] on td "Allow Grab · Reject Send PGA · Note" at bounding box center [641, 205] width 40 height 41
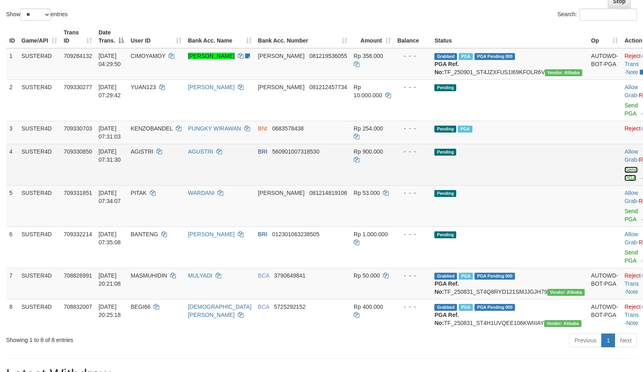
click at [624, 181] on link "Send PGA" at bounding box center [630, 174] width 13 height 15
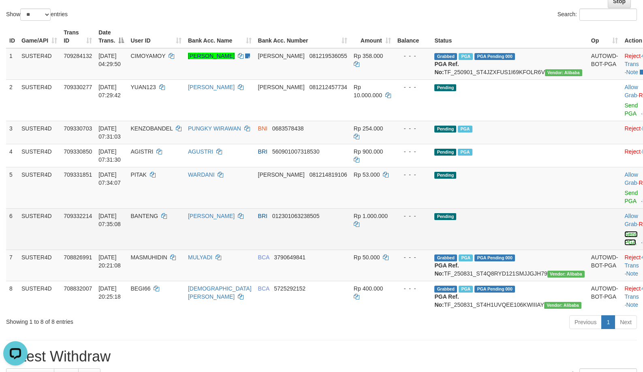
click at [624, 246] on link "Send PGA" at bounding box center [630, 238] width 13 height 15
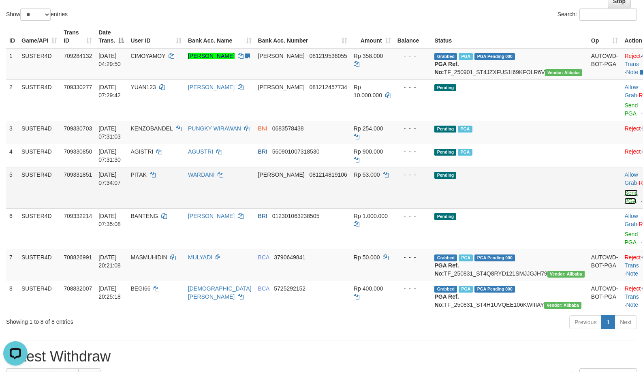
click at [624, 204] on link "Send PGA" at bounding box center [630, 197] width 13 height 15
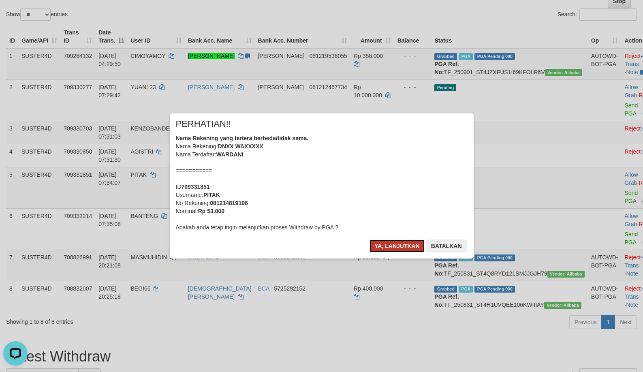
click at [397, 245] on button "Ya, lanjutkan" at bounding box center [397, 245] width 55 height 13
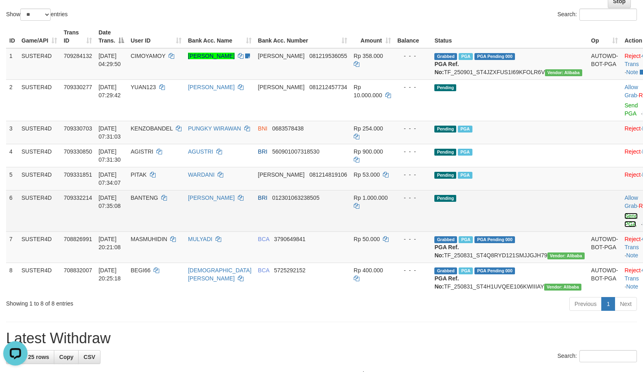
click at [624, 227] on link "Send PGA" at bounding box center [630, 220] width 13 height 15
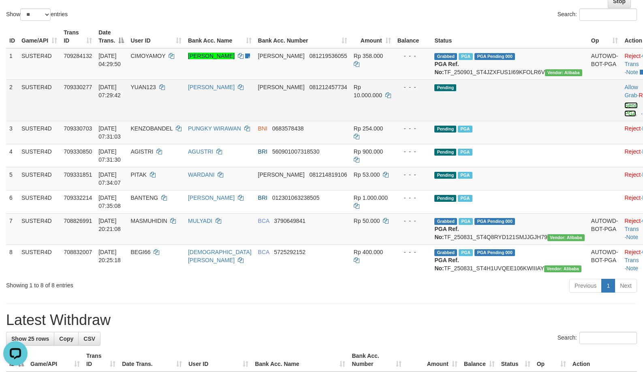
click at [624, 117] on link "Send PGA" at bounding box center [630, 109] width 13 height 15
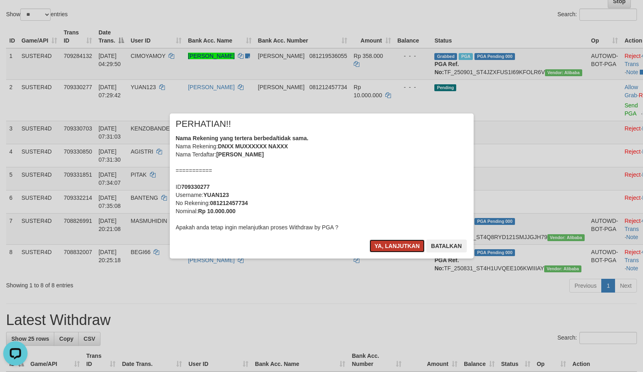
click at [383, 240] on button "Ya, lanjutkan" at bounding box center [397, 245] width 55 height 13
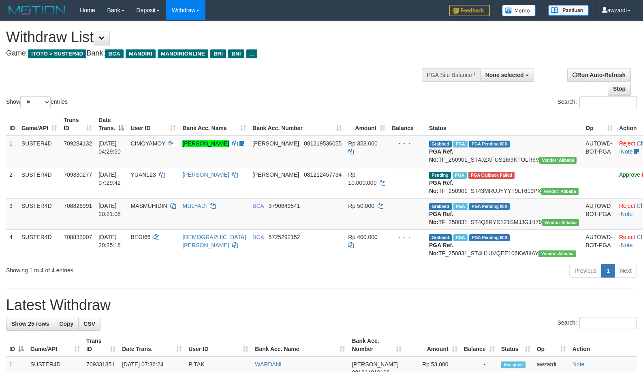
select select
select select "**"
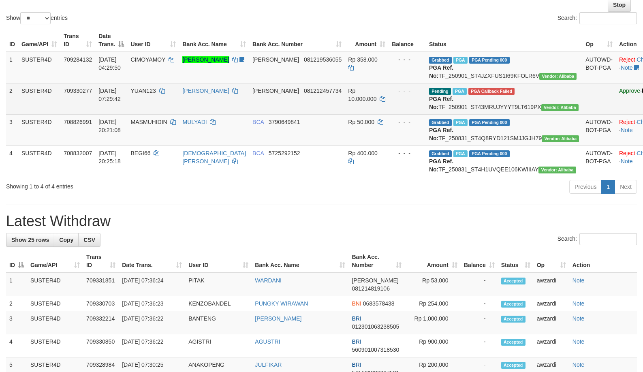
click at [642, 94] on link "Reject" at bounding box center [650, 91] width 16 height 6
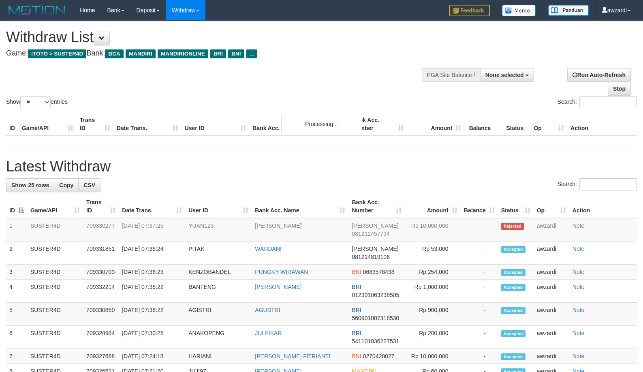
select select
select select "**"
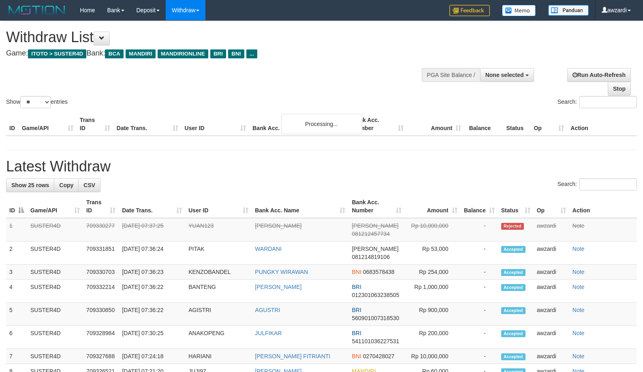
select select
select select "**"
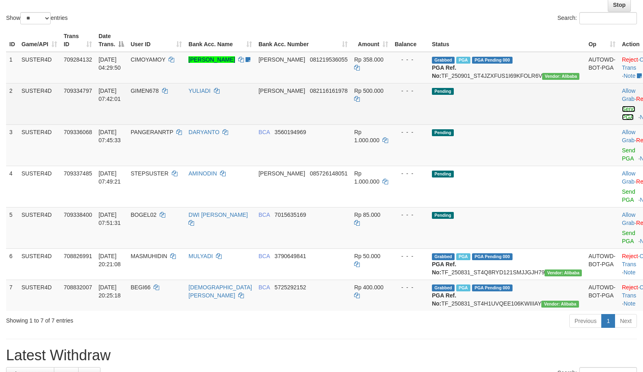
click at [622, 118] on link "Send PGA" at bounding box center [628, 113] width 13 height 15
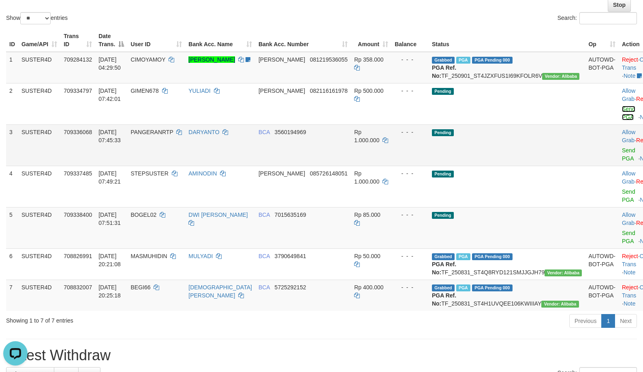
scroll to position [0, 0]
click at [622, 230] on link "Send PGA" at bounding box center [628, 237] width 13 height 15
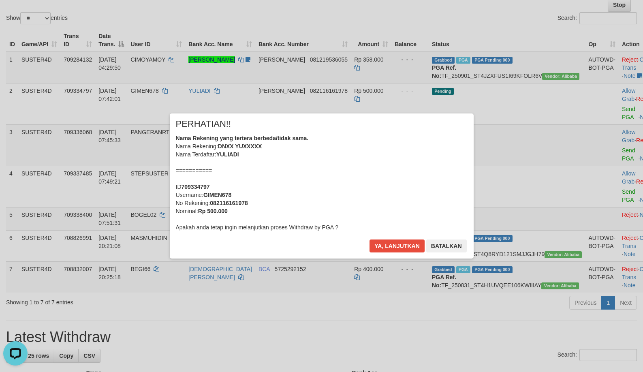
click at [407, 238] on div "× PERHATIAN!! Nama Rekening yang tertera berbeda/tidak sama. Nama Rekening: DNX…" at bounding box center [322, 185] width 304 height 145
click at [405, 243] on button "Ya, lanjutkan" at bounding box center [397, 245] width 55 height 13
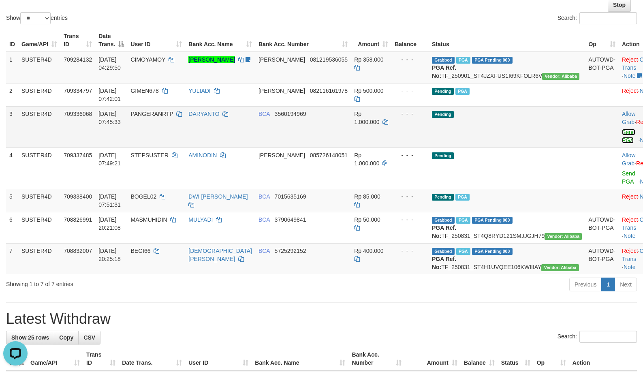
click at [622, 140] on link "Send PGA" at bounding box center [628, 136] width 13 height 15
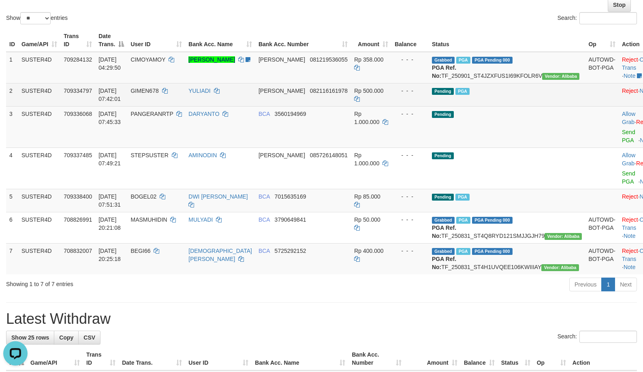
click at [357, 94] on span "Rp 500.000" at bounding box center [368, 91] width 29 height 6
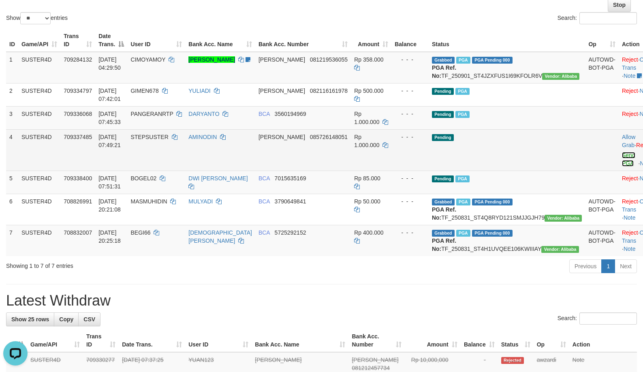
click at [622, 163] on link "Send PGA" at bounding box center [628, 159] width 13 height 15
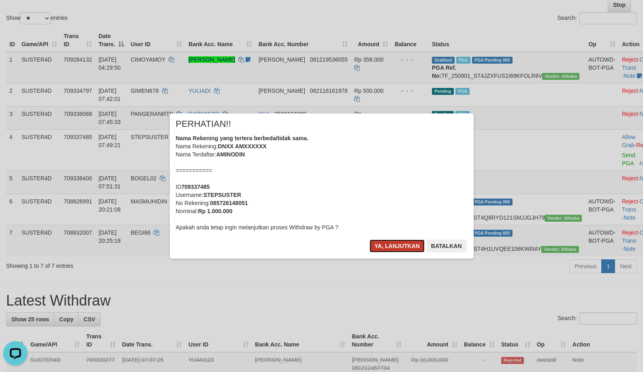
click at [389, 244] on button "Ya, lanjutkan" at bounding box center [397, 245] width 55 height 13
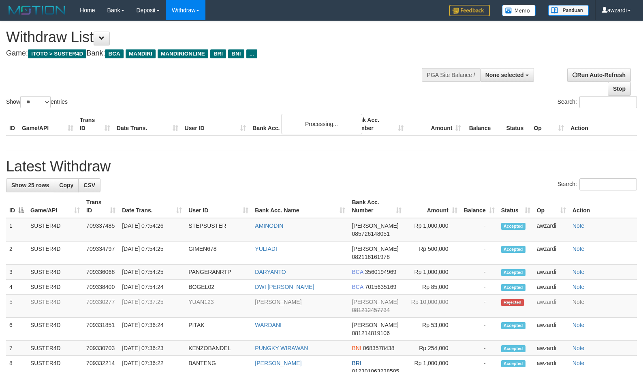
select select
select select "**"
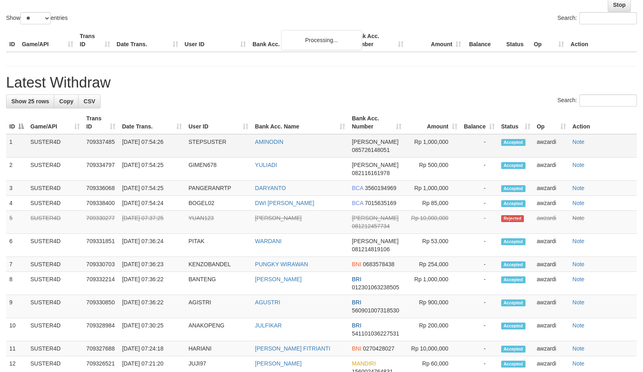
scroll to position [84, 0]
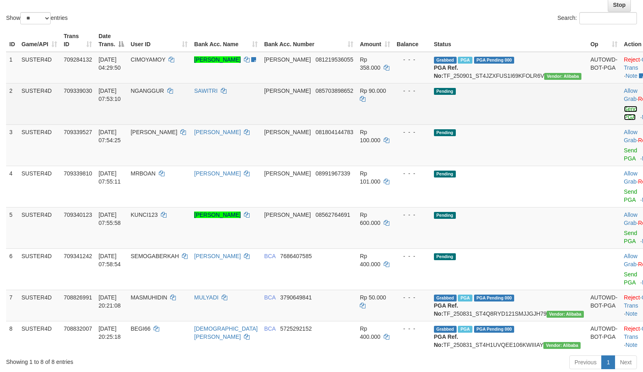
click at [624, 116] on link "Send PGA" at bounding box center [630, 113] width 13 height 15
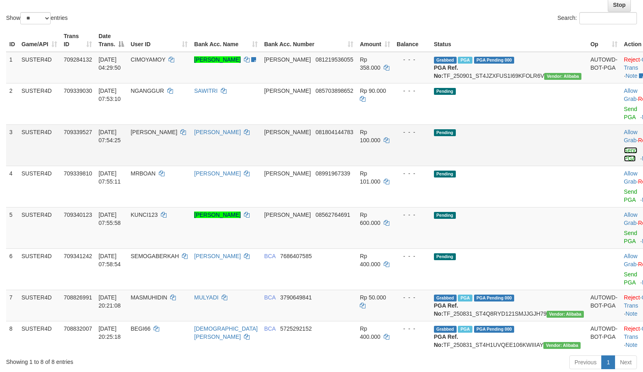
drag, startPoint x: 594, startPoint y: 150, endPoint x: 366, endPoint y: 104, distance: 232.6
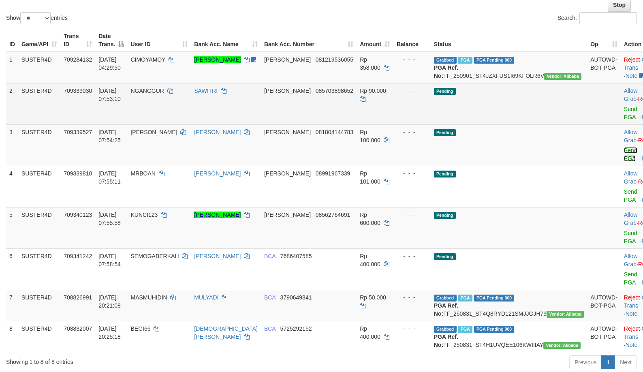
click at [624, 150] on link "Send PGA" at bounding box center [630, 154] width 13 height 15
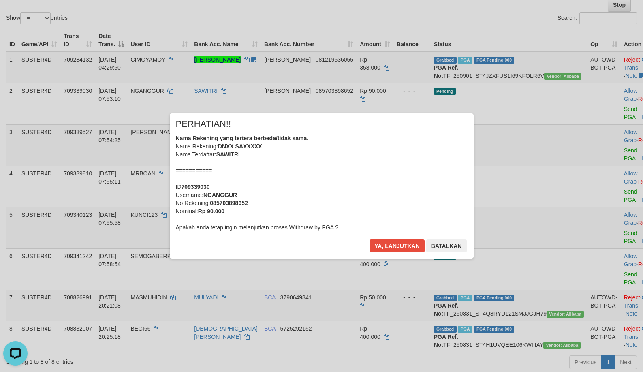
scroll to position [0, 0]
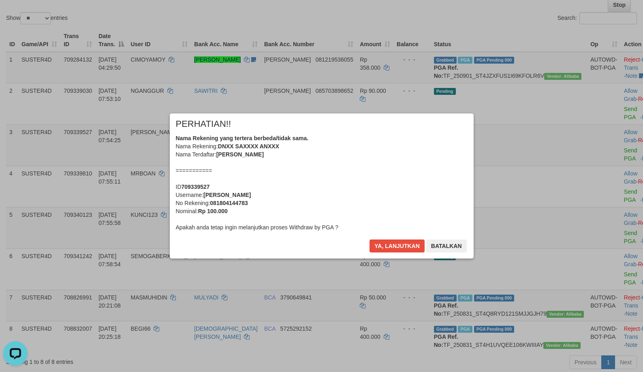
click at [375, 231] on div "Nama Rekening yang tertera berbeda/tidak sama. Nama Rekening: DNXX SAXXXX ANXXX…" at bounding box center [322, 182] width 292 height 97
click at [385, 242] on button "Ya, lanjutkan" at bounding box center [397, 245] width 55 height 13
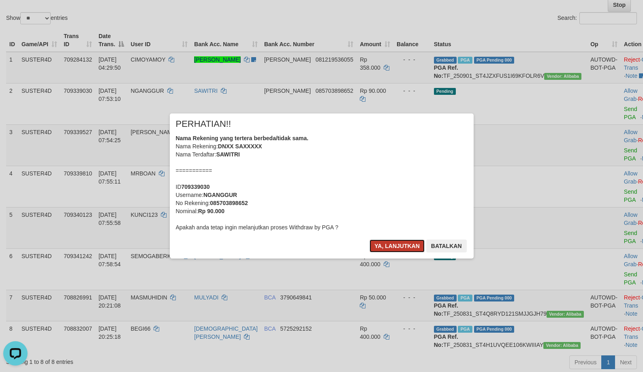
click at [388, 242] on button "Ya, lanjutkan" at bounding box center [397, 245] width 55 height 13
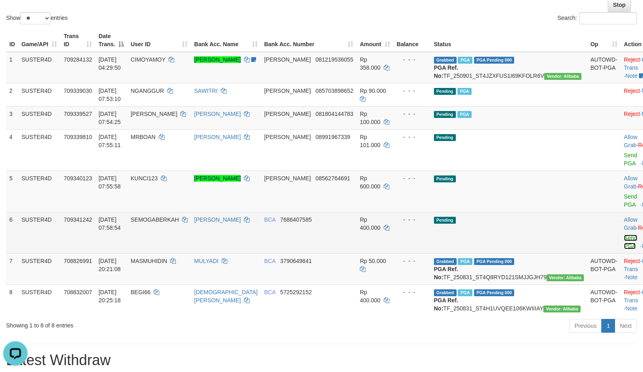
click at [624, 235] on link "Send PGA" at bounding box center [630, 242] width 13 height 15
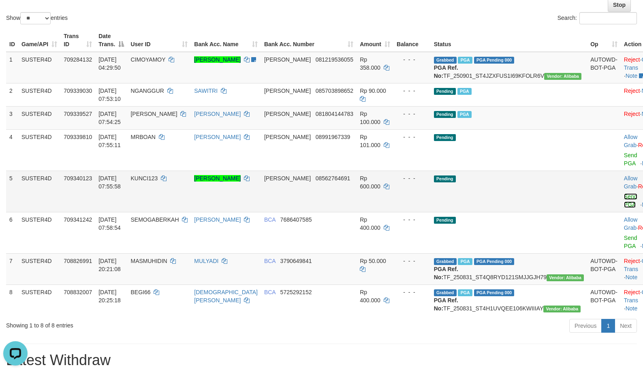
drag, startPoint x: 592, startPoint y: 196, endPoint x: 351, endPoint y: 97, distance: 260.8
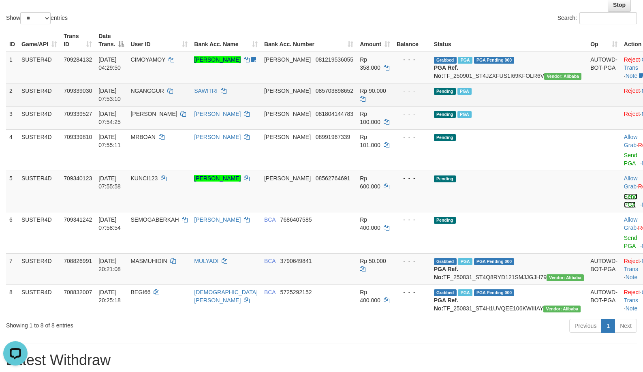
click at [624, 196] on link "Send PGA" at bounding box center [630, 200] width 13 height 15
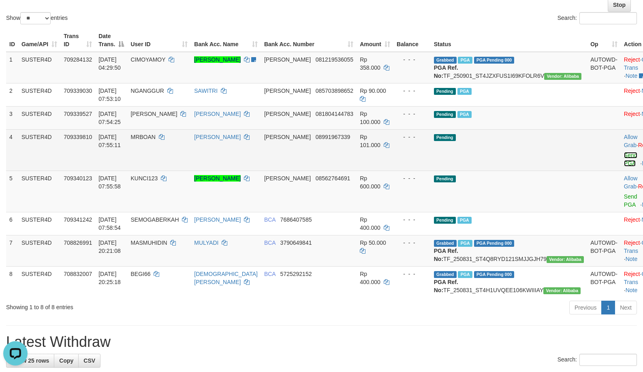
drag, startPoint x: 590, startPoint y: 165, endPoint x: 356, endPoint y: 95, distance: 244.4
click at [624, 165] on link "Send PGA" at bounding box center [630, 159] width 13 height 15
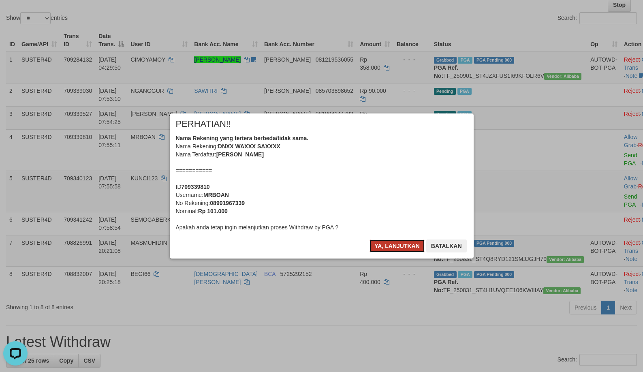
click at [393, 246] on button "Ya, lanjutkan" at bounding box center [397, 245] width 55 height 13
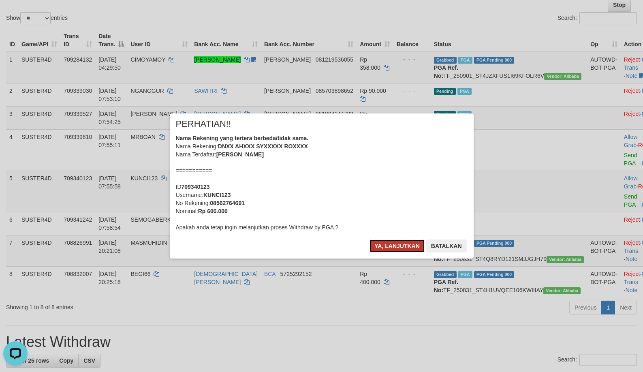
click at [393, 246] on button "Ya, lanjutkan" at bounding box center [397, 245] width 55 height 13
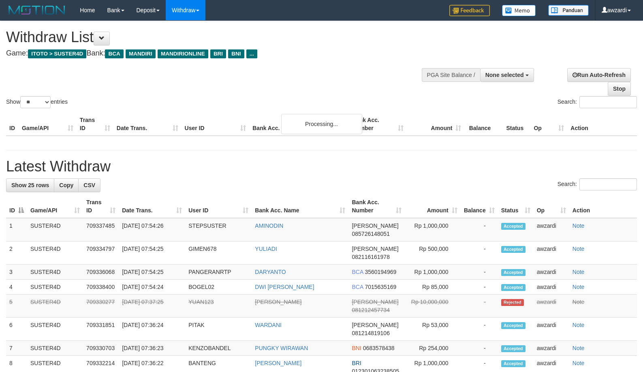
select select
select select "**"
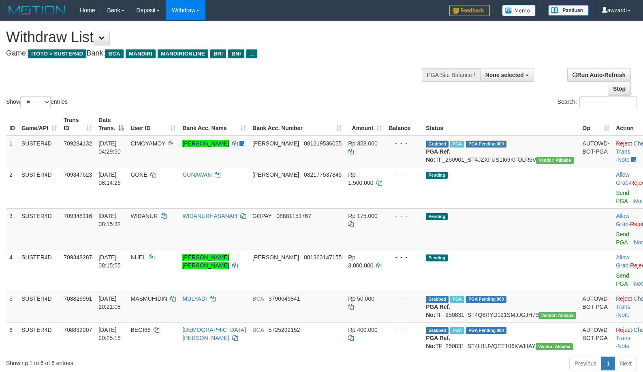
select select
select select "**"
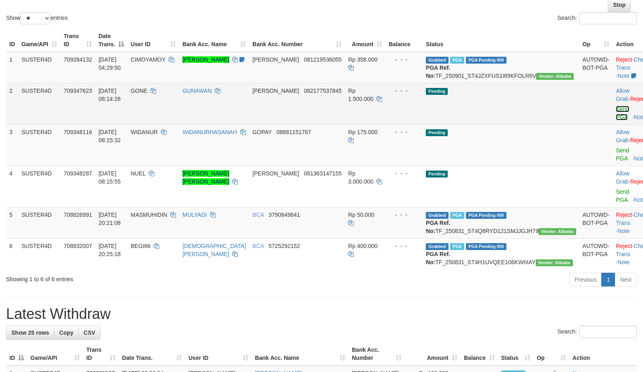
click at [616, 118] on link "Send PGA" at bounding box center [622, 113] width 13 height 15
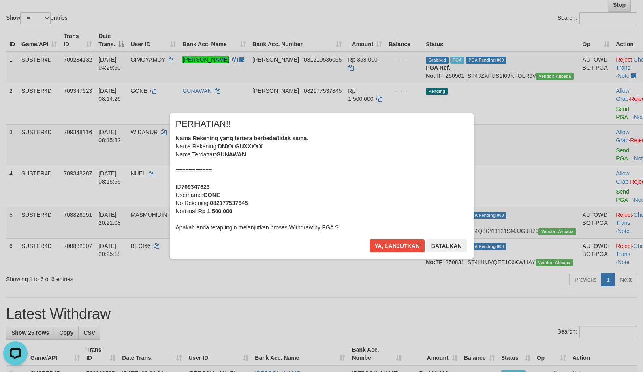
click at [399, 238] on div "× PERHATIAN!! Nama Rekening yang tertera berbeda/tidak sama. Nama Rekening: DNX…" at bounding box center [322, 185] width 304 height 145
click at [397, 242] on button "Ya, lanjutkan" at bounding box center [397, 245] width 55 height 13
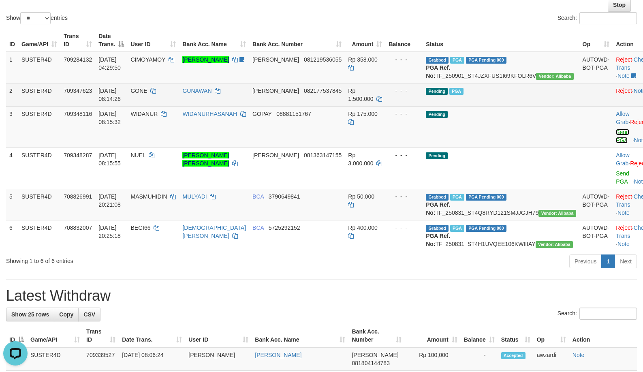
drag, startPoint x: 600, startPoint y: 140, endPoint x: 355, endPoint y: 98, distance: 248.4
click at [616, 141] on link "Send PGA" at bounding box center [622, 136] width 13 height 15
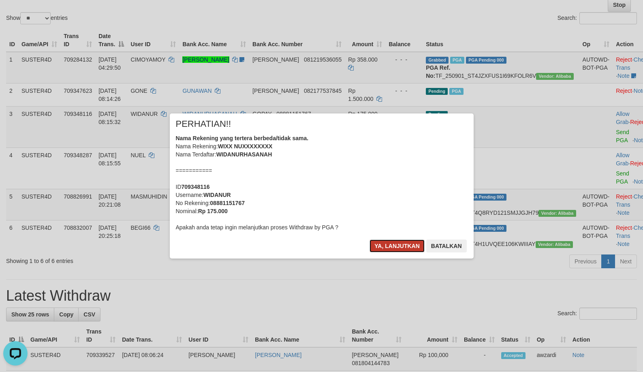
click at [400, 241] on button "Ya, lanjutkan" at bounding box center [397, 245] width 55 height 13
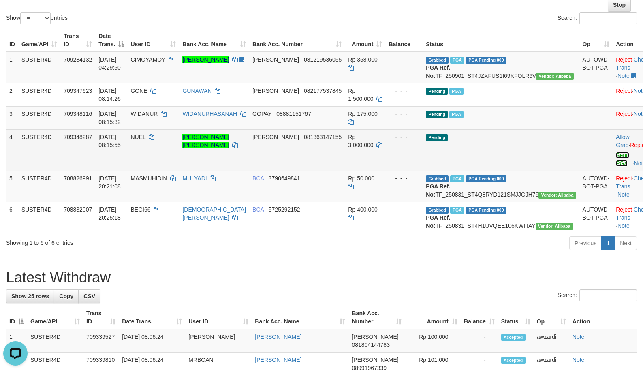
click at [616, 165] on link "Send PGA" at bounding box center [622, 159] width 13 height 15
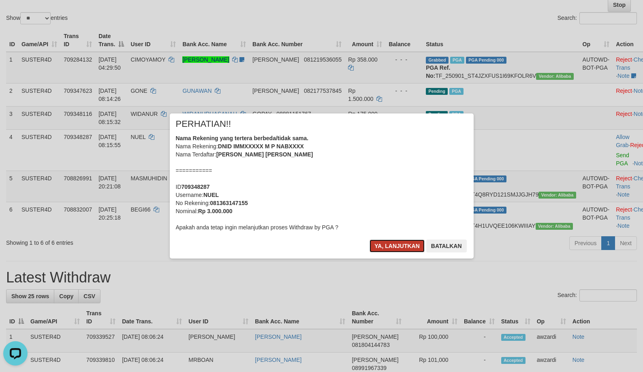
click at [386, 239] on button "Ya, lanjutkan" at bounding box center [397, 245] width 55 height 13
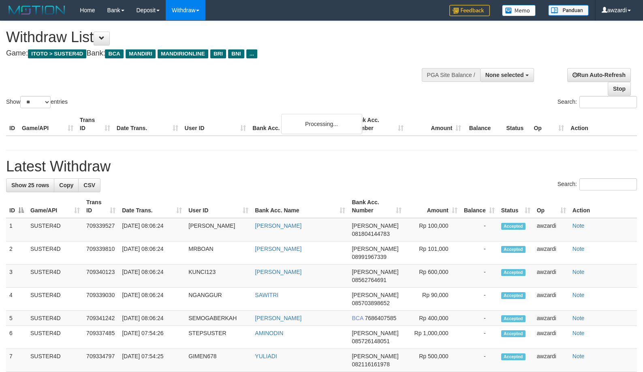
select select
select select "**"
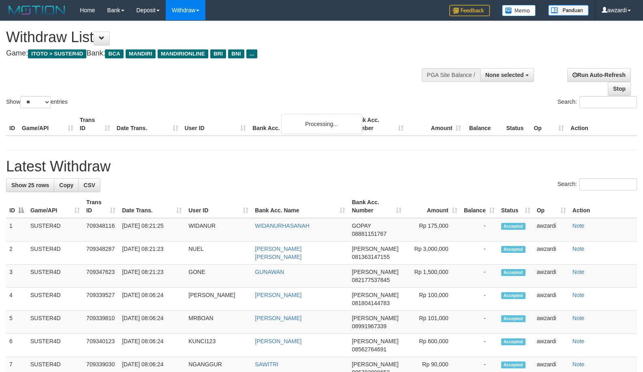
select select
select select "**"
select select
select select "**"
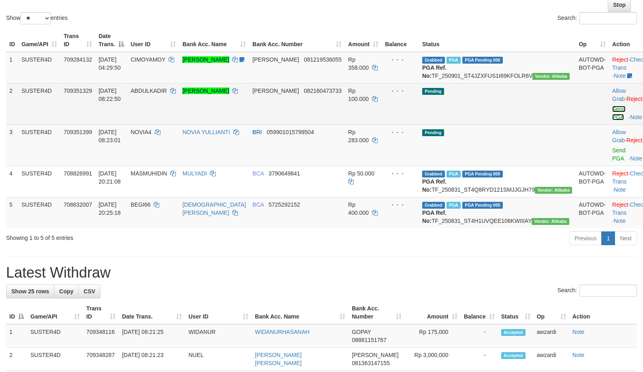
click at [612, 115] on link "Send PGA" at bounding box center [618, 113] width 13 height 15
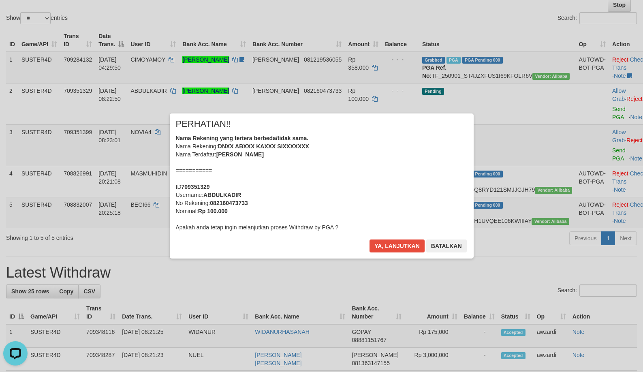
scroll to position [0, 0]
click at [392, 244] on button "Ya, lanjutkan" at bounding box center [397, 245] width 55 height 13
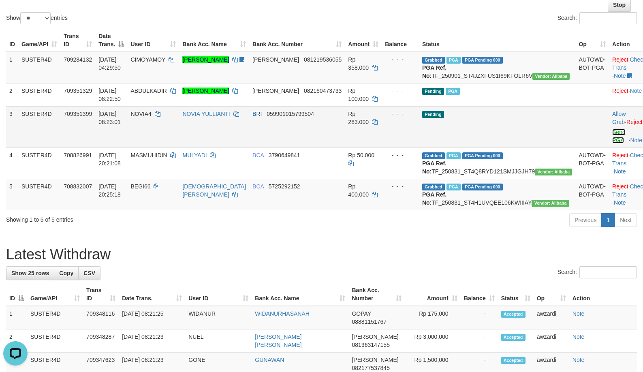
click at [612, 143] on link "Send PGA" at bounding box center [618, 136] width 13 height 15
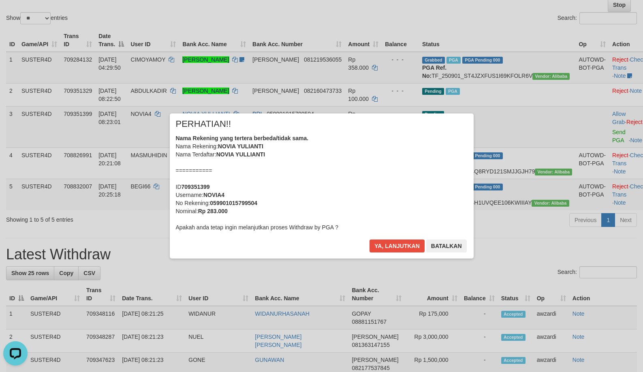
drag, startPoint x: 298, startPoint y: 196, endPoint x: 376, endPoint y: 235, distance: 87.7
click at [298, 196] on div "Nama Rekening yang tertera berbeda/tidak sama. Nama Rekening: NOVIA YULIANTI Na…" at bounding box center [322, 182] width 292 height 97
click at [384, 246] on button "Ya, lanjutkan" at bounding box center [397, 245] width 55 height 13
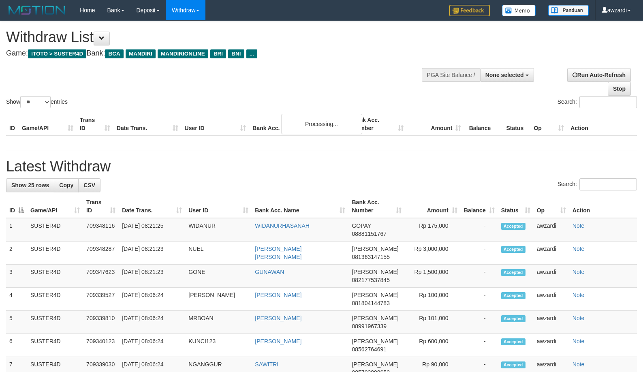
select select
select select "**"
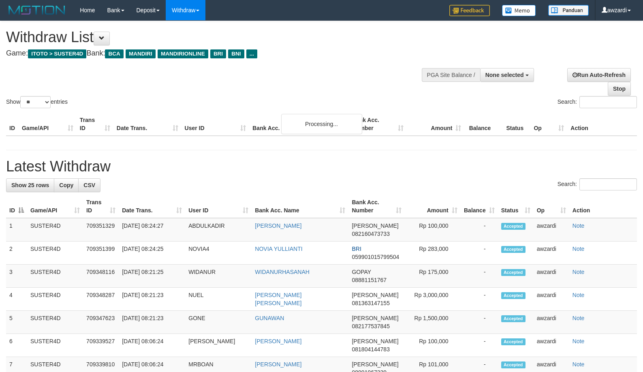
select select
select select "**"
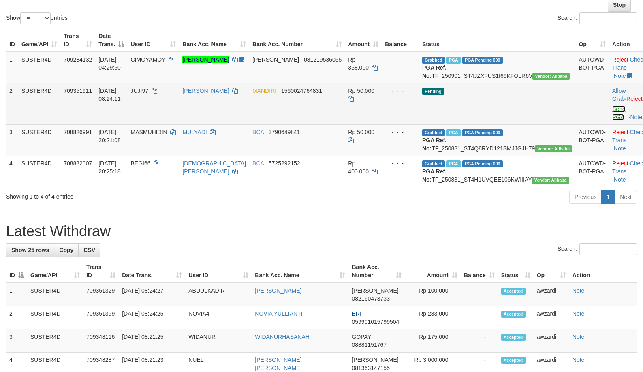
click at [612, 120] on link "Send PGA" at bounding box center [618, 113] width 13 height 15
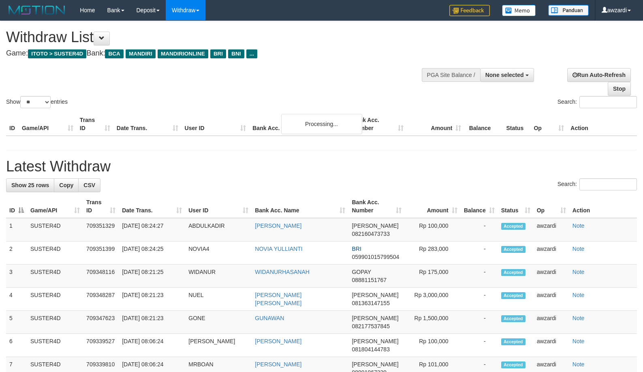
select select
select select "**"
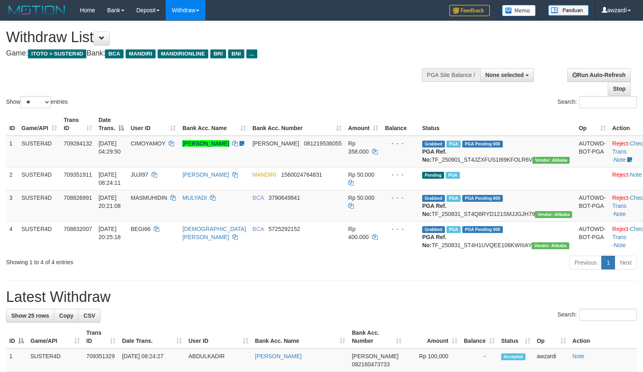
select select
select select "**"
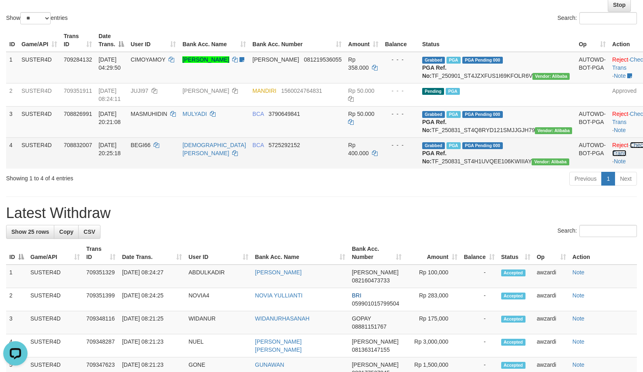
click at [622, 156] on link "Check Trans" at bounding box center [629, 149] width 34 height 15
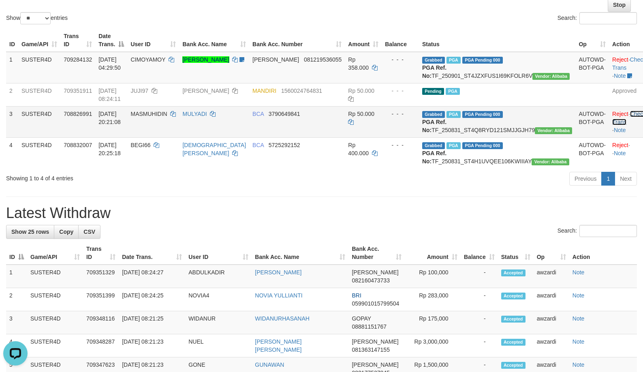
click at [619, 121] on link "Check Trans" at bounding box center [629, 118] width 34 height 15
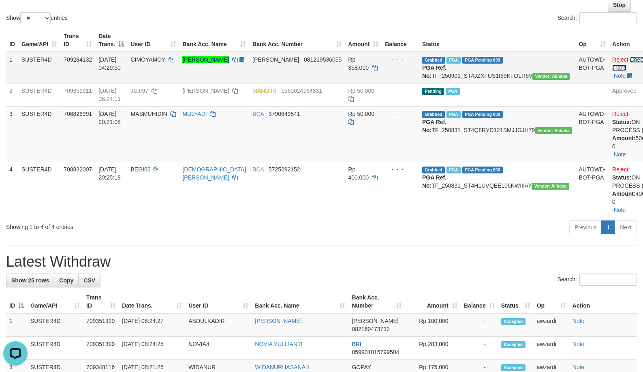
click at [617, 58] on link "Check Trans" at bounding box center [629, 63] width 34 height 15
click at [161, 58] on span "CIMOYAMOY" at bounding box center [147, 59] width 35 height 6
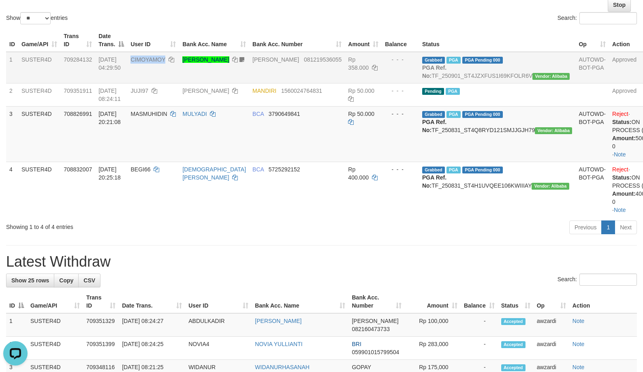
copy span "CIMOYAMOY"
drag, startPoint x: 161, startPoint y: 58, endPoint x: 157, endPoint y: 57, distance: 4.4
click at [157, 57] on span "CIMOYAMOY" at bounding box center [147, 59] width 35 height 6
